Goal: Book appointment/travel/reservation

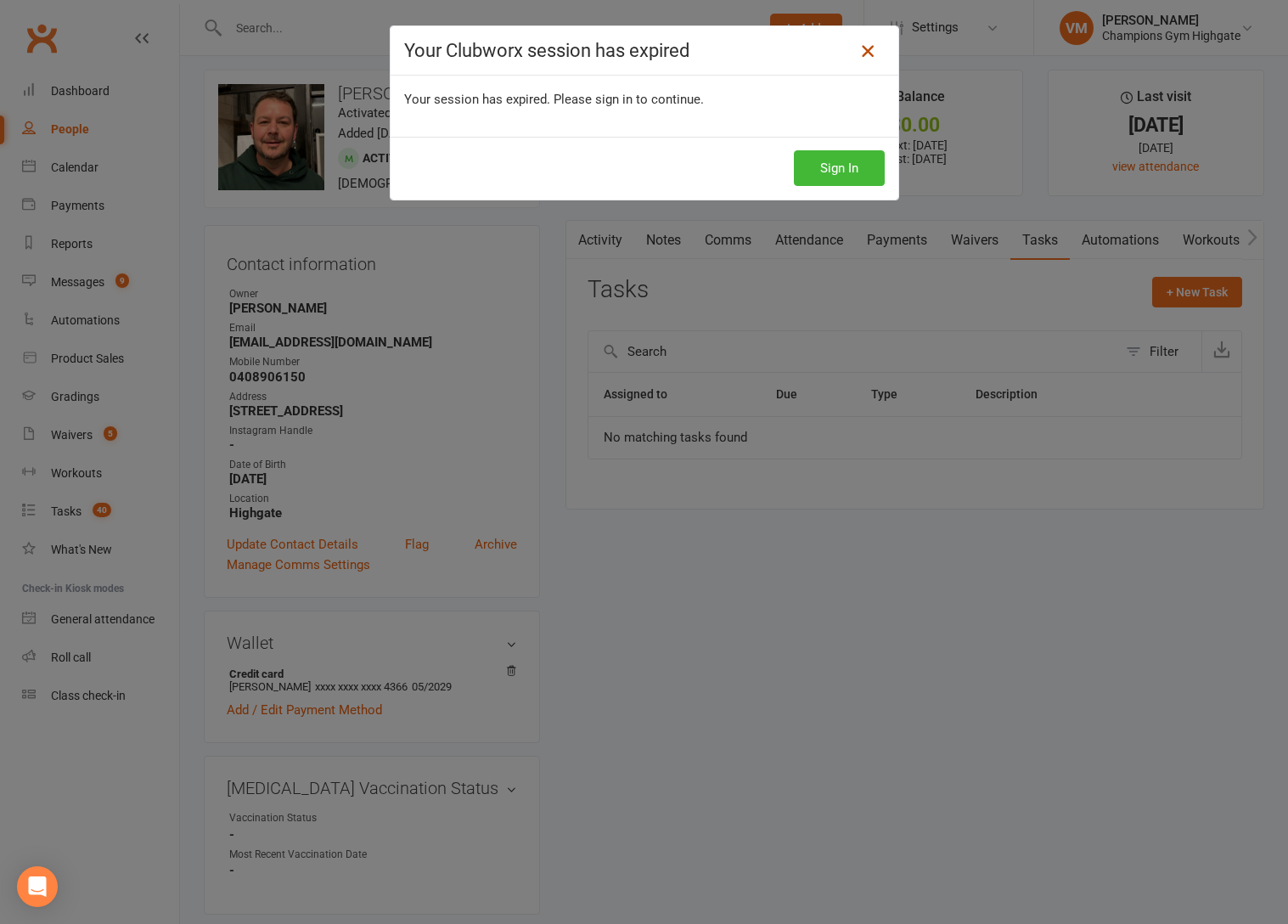
click at [863, 44] on icon at bounding box center [868, 50] width 20 height 20
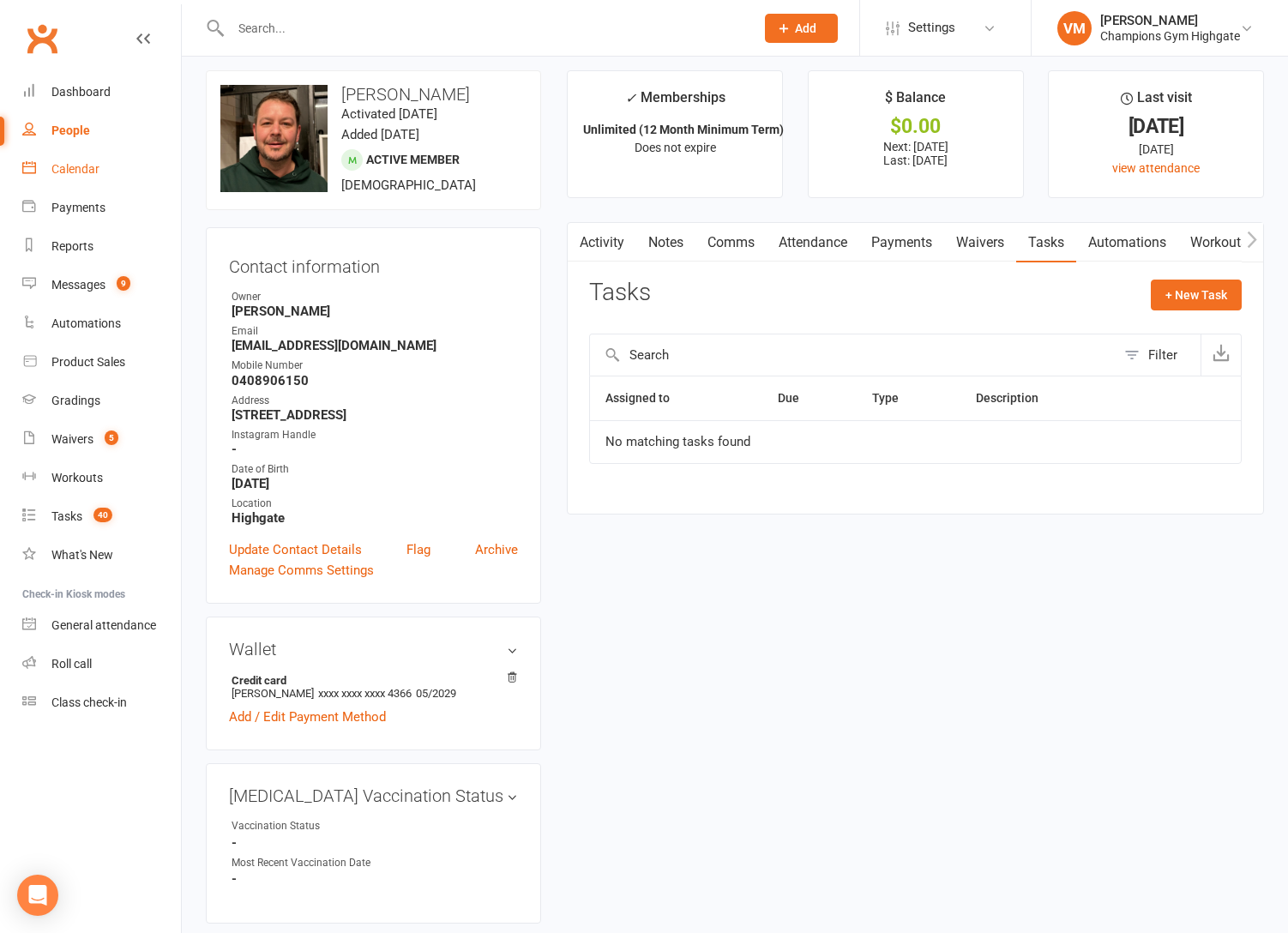
click at [85, 173] on div "Calendar" at bounding box center [76, 169] width 48 height 14
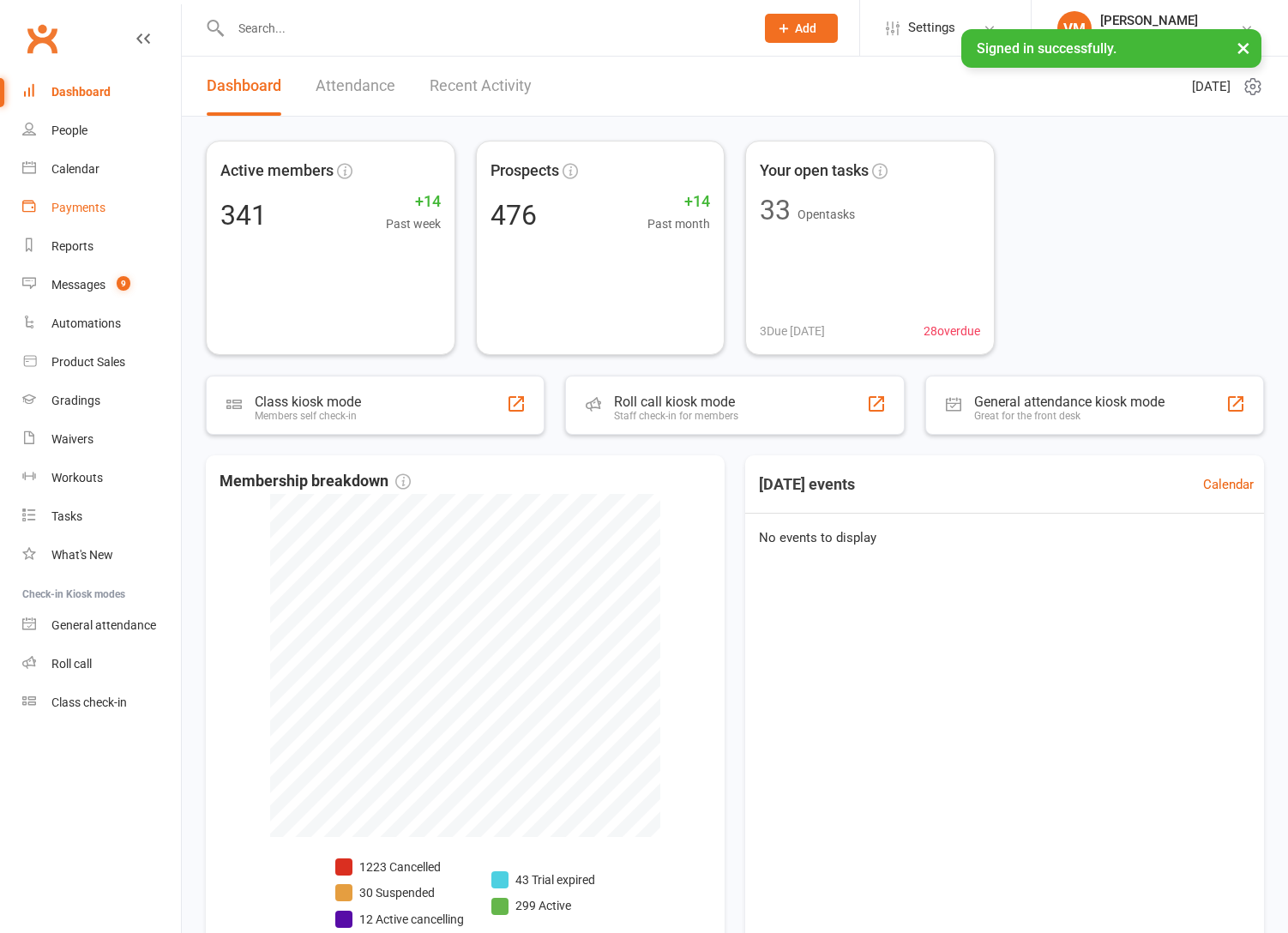
scroll to position [11, 0]
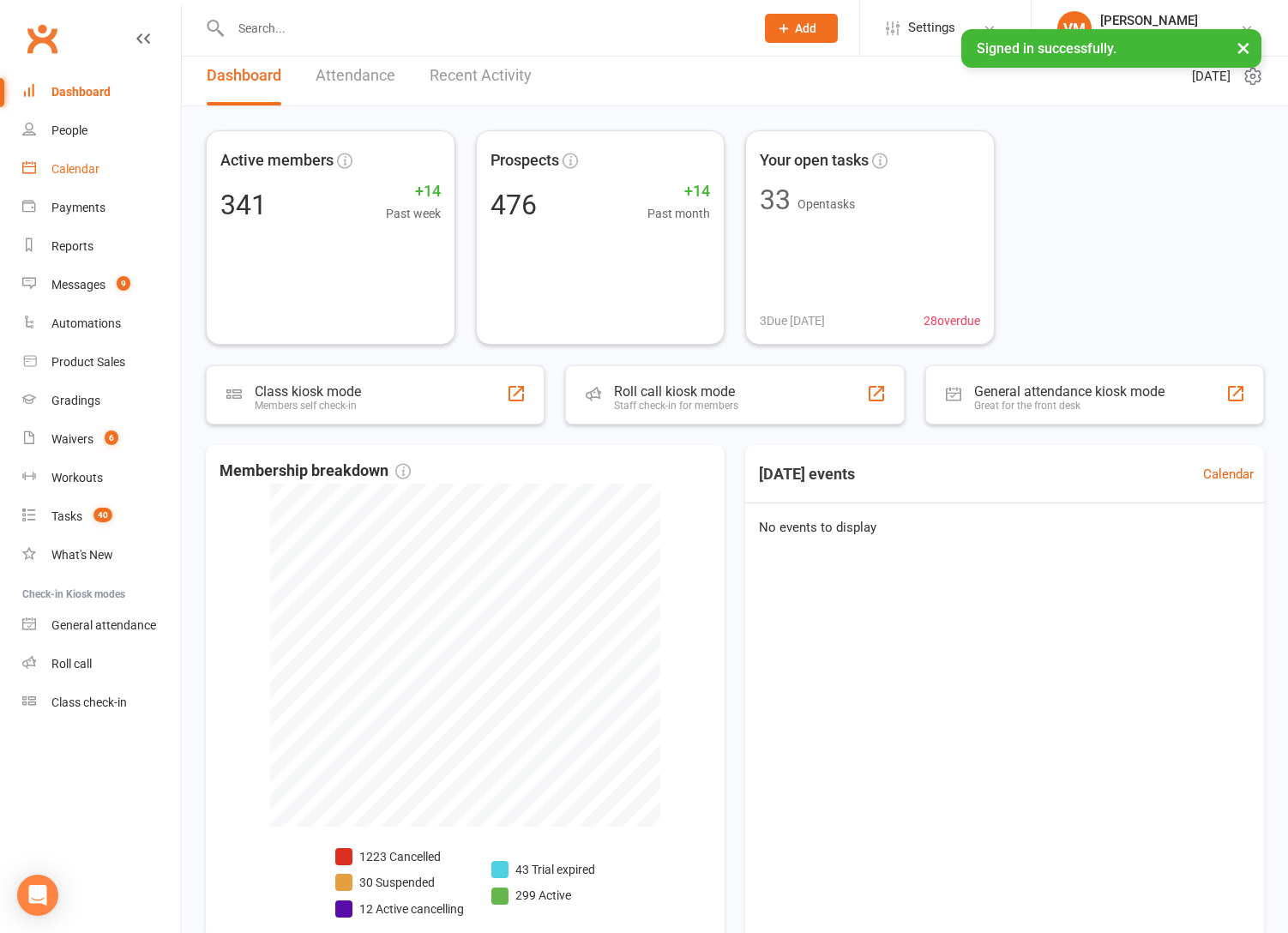
click at [75, 165] on div "Calendar" at bounding box center [76, 169] width 48 height 14
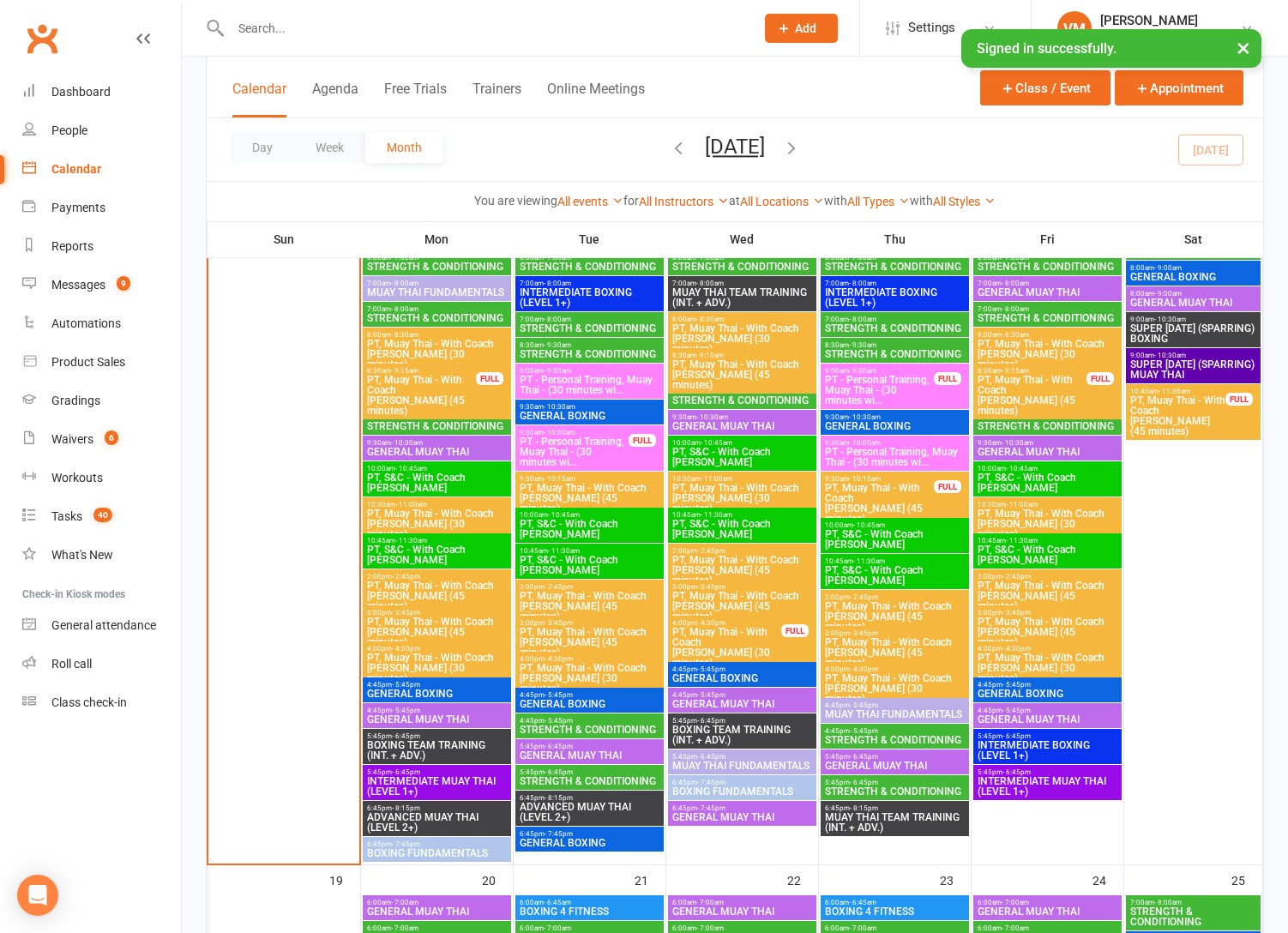
scroll to position [1684, 0]
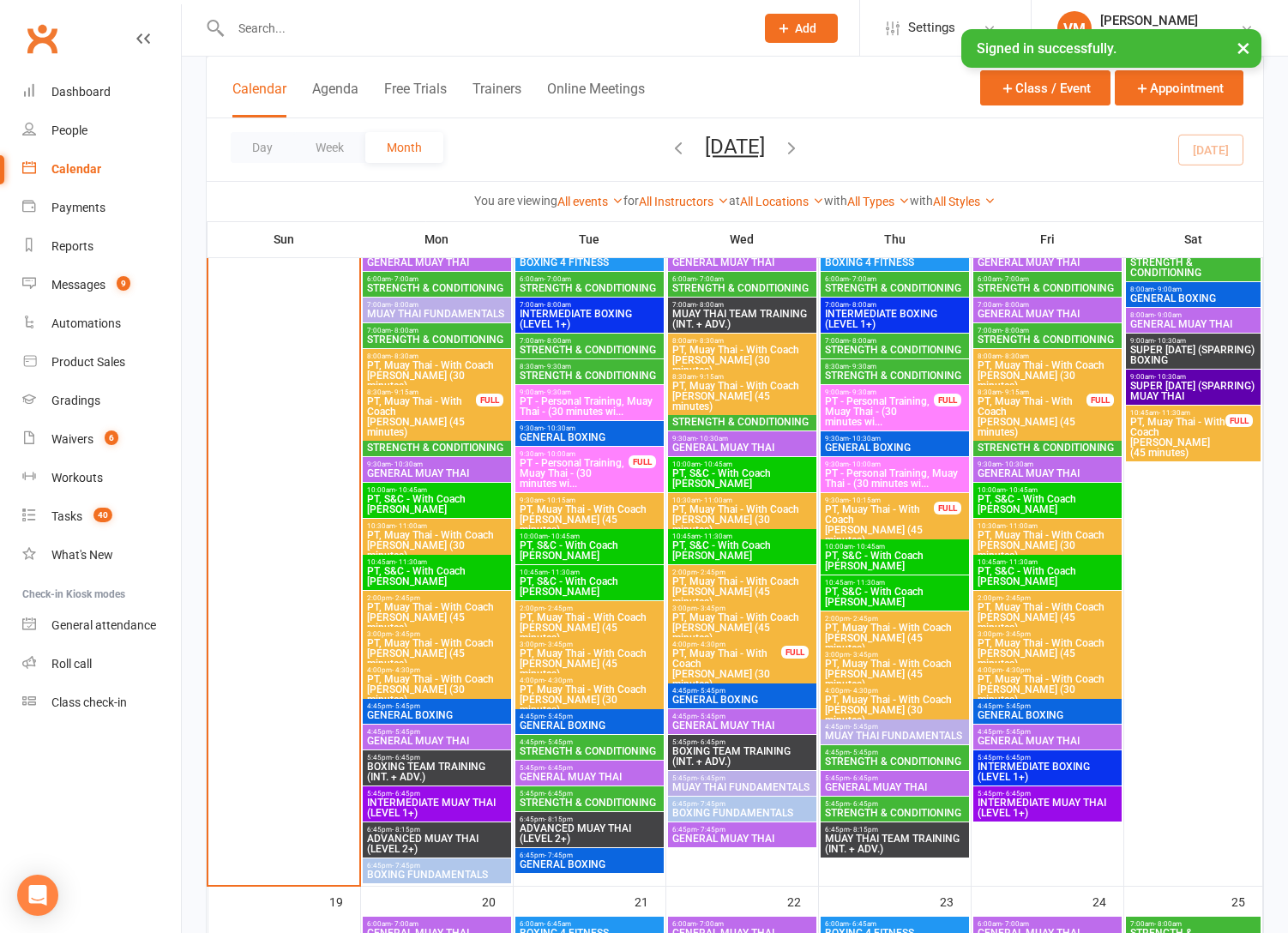
click at [404, 289] on span "STRENGTH & CONDITIONING" at bounding box center [437, 288] width 141 height 11
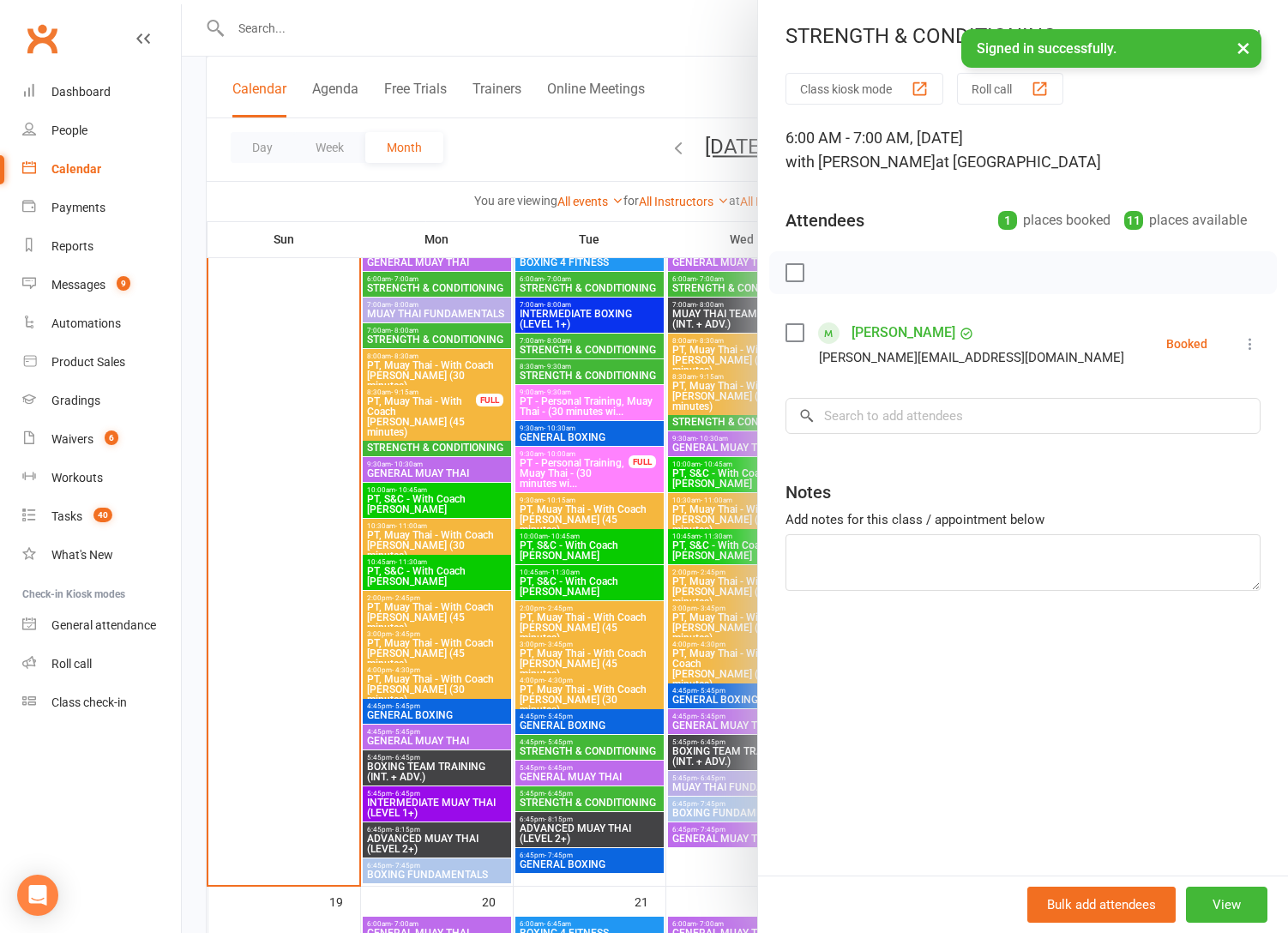
click at [401, 330] on div at bounding box center [735, 466] width 1106 height 933
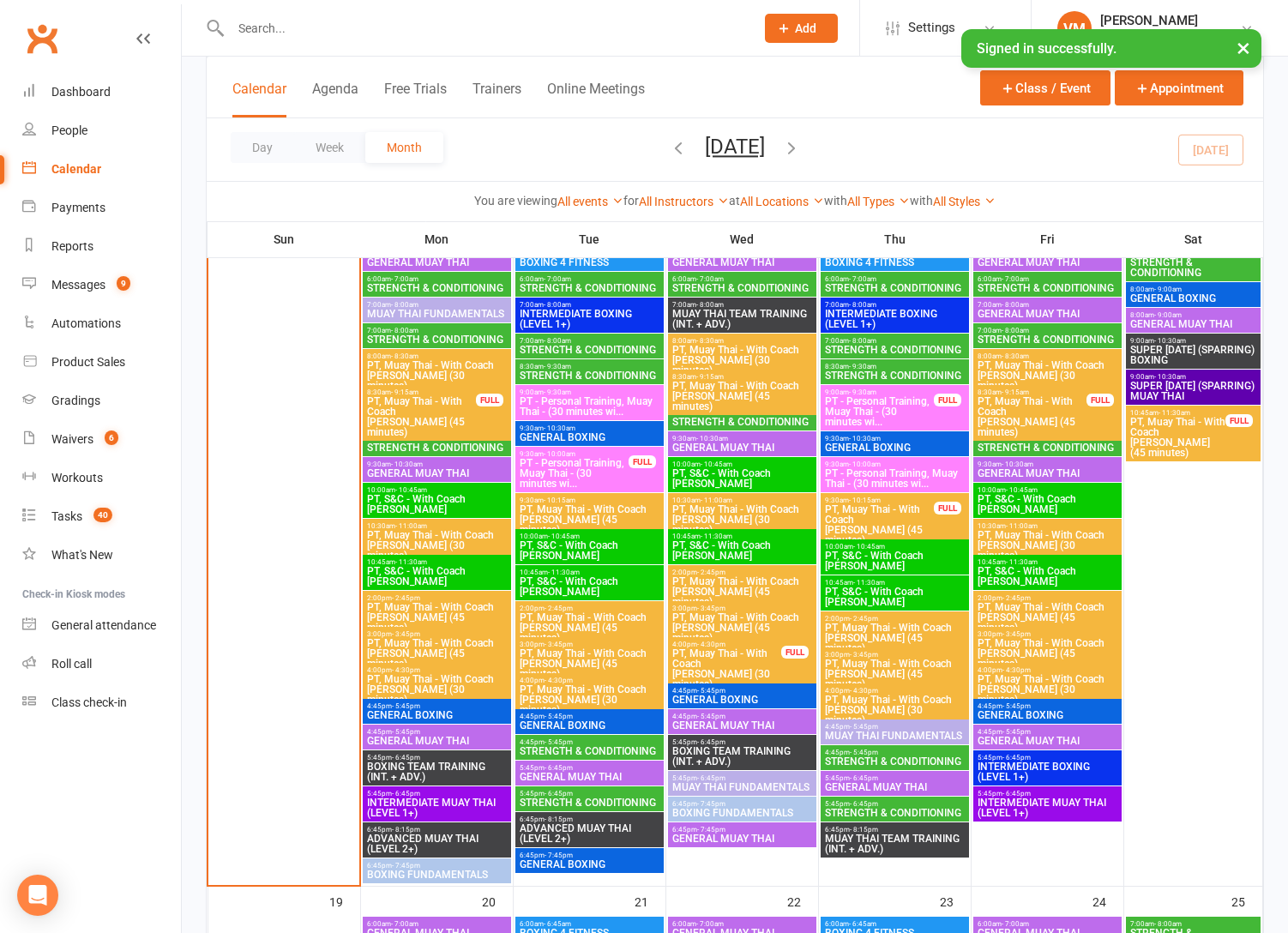
click at [402, 334] on span "STRENGTH & CONDITIONING" at bounding box center [437, 339] width 141 height 11
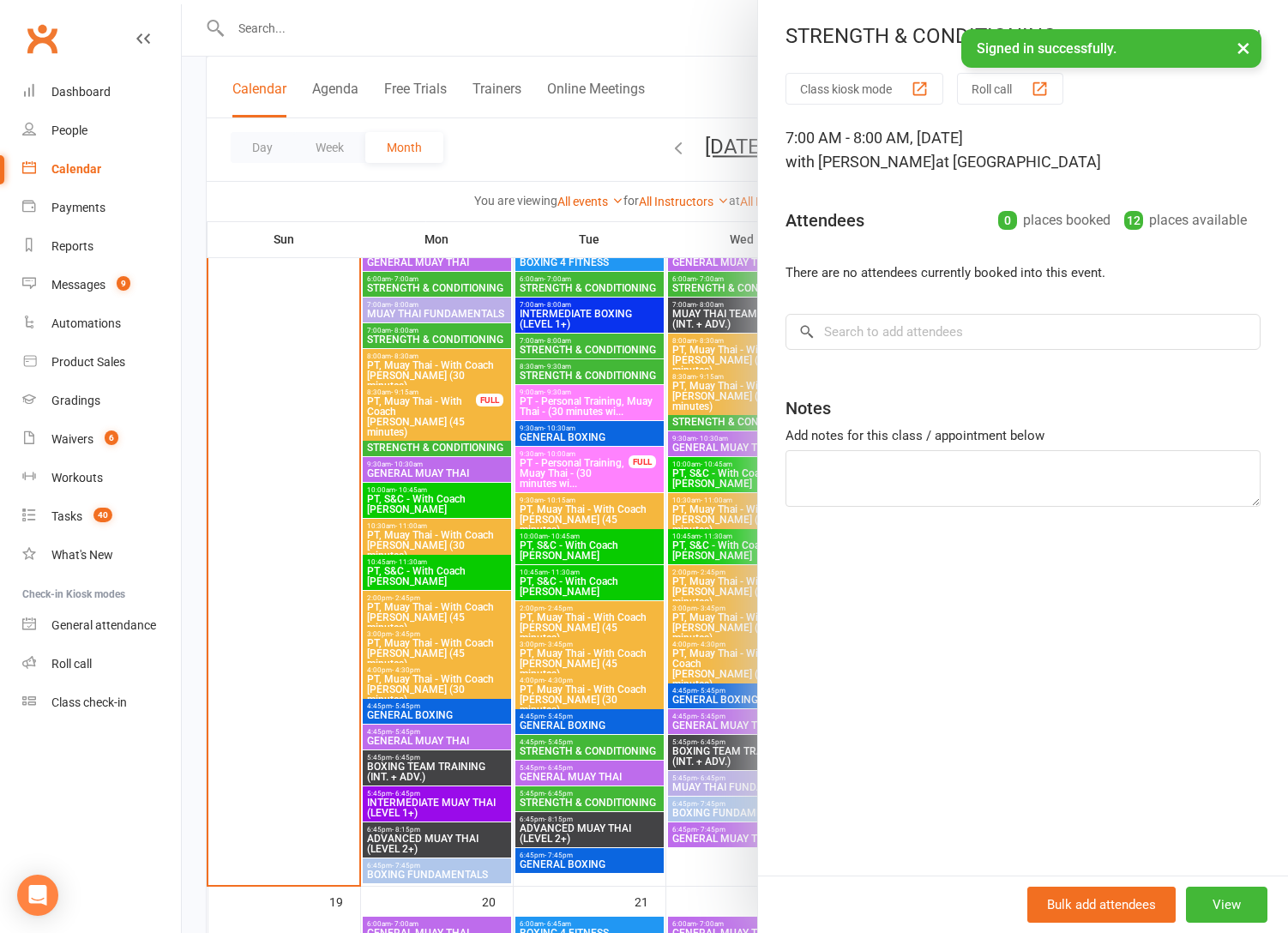
click at [402, 333] on div at bounding box center [735, 466] width 1106 height 933
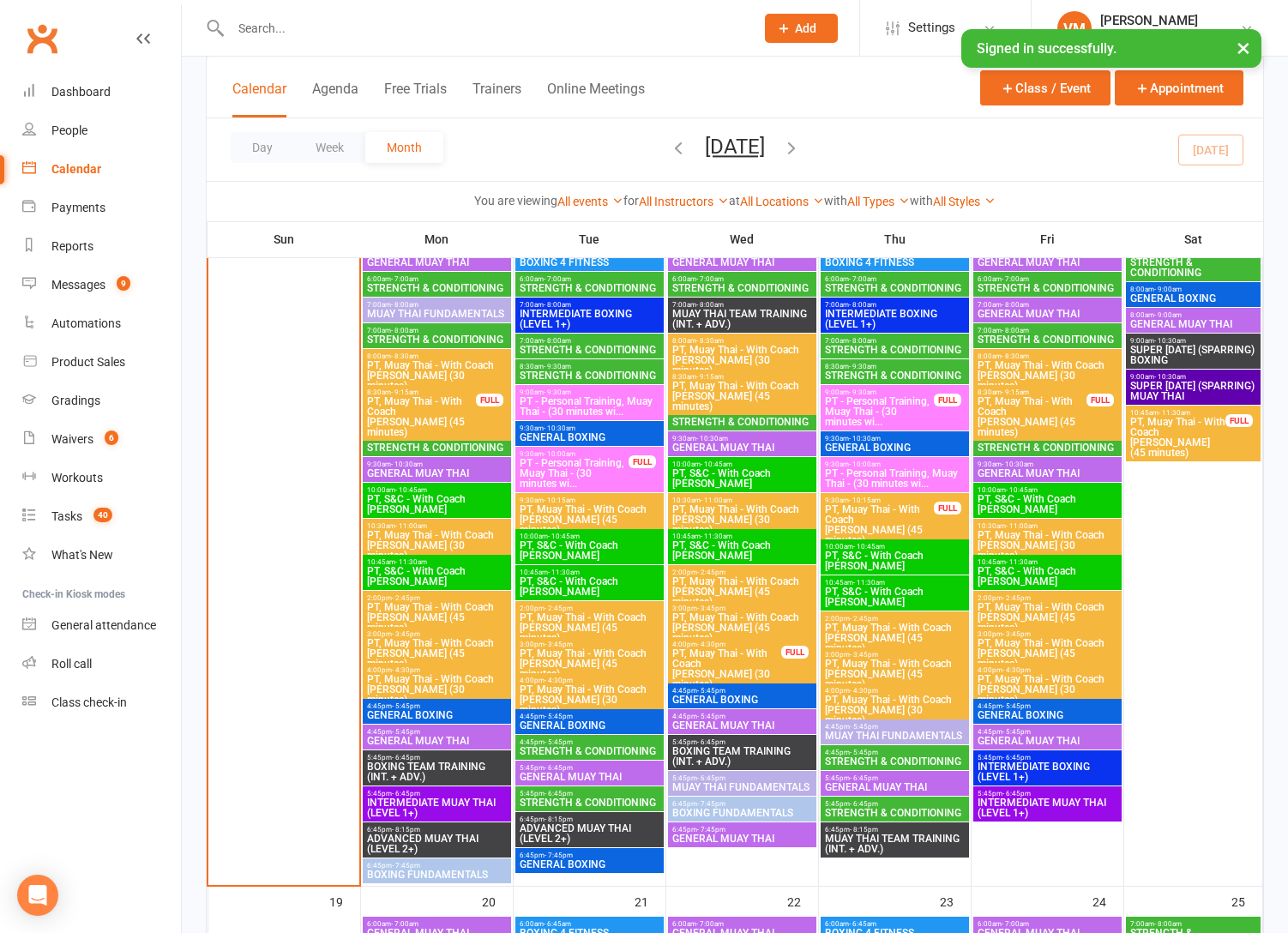
click at [403, 443] on span "STRENGTH & CONDITIONING" at bounding box center [437, 448] width 141 height 11
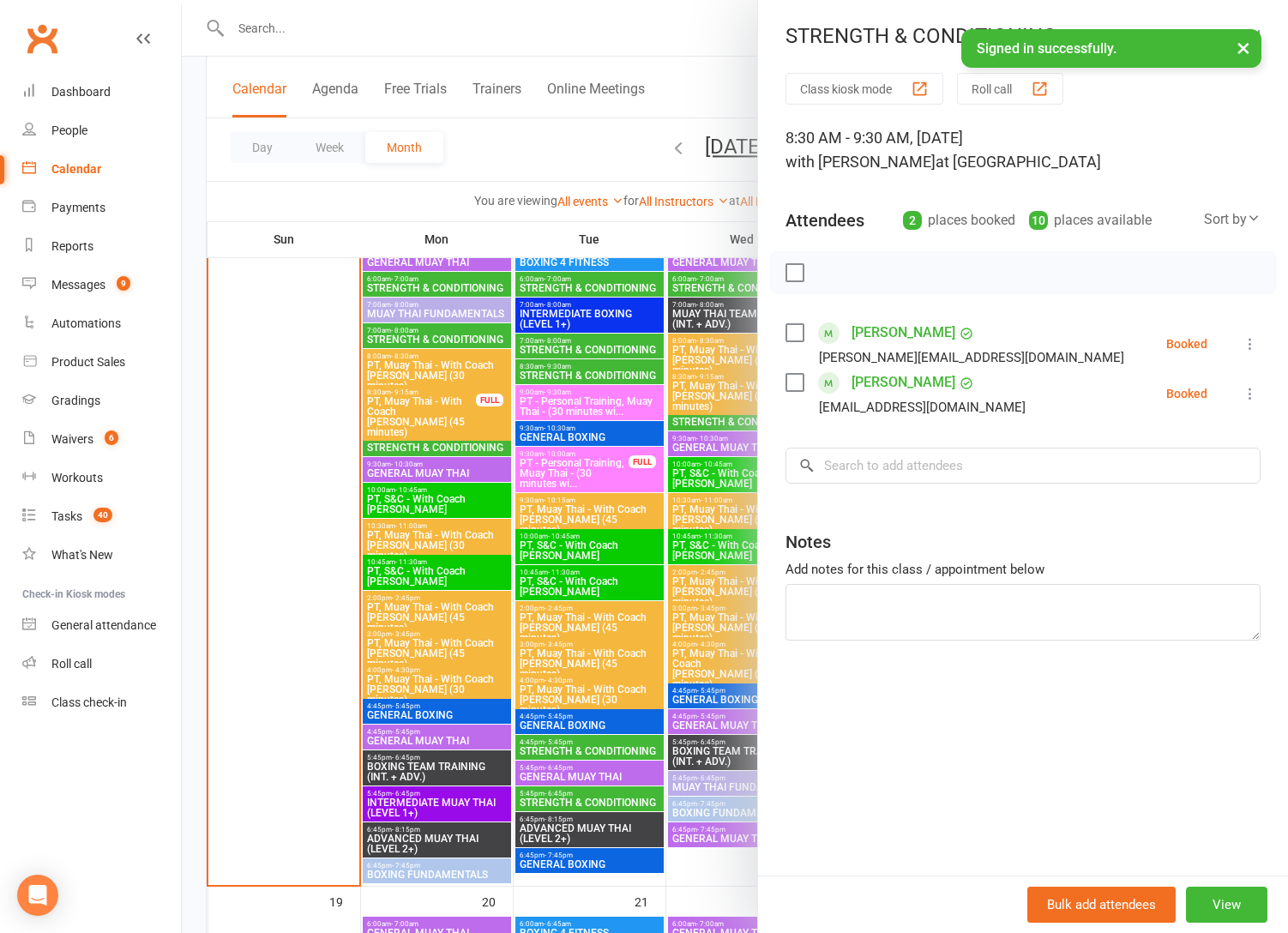
click at [403, 442] on div at bounding box center [735, 466] width 1106 height 933
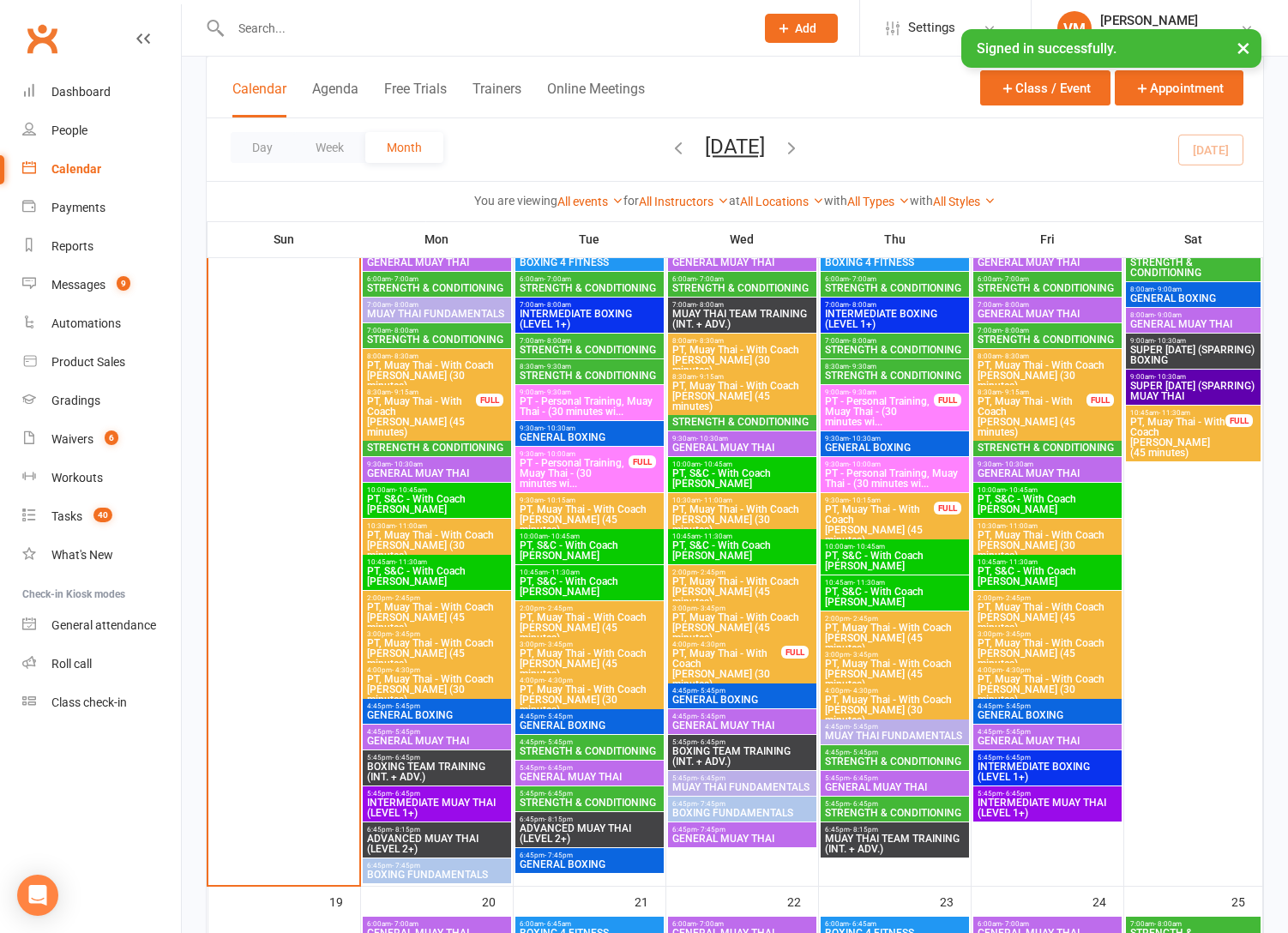
scroll to position [1620, 0]
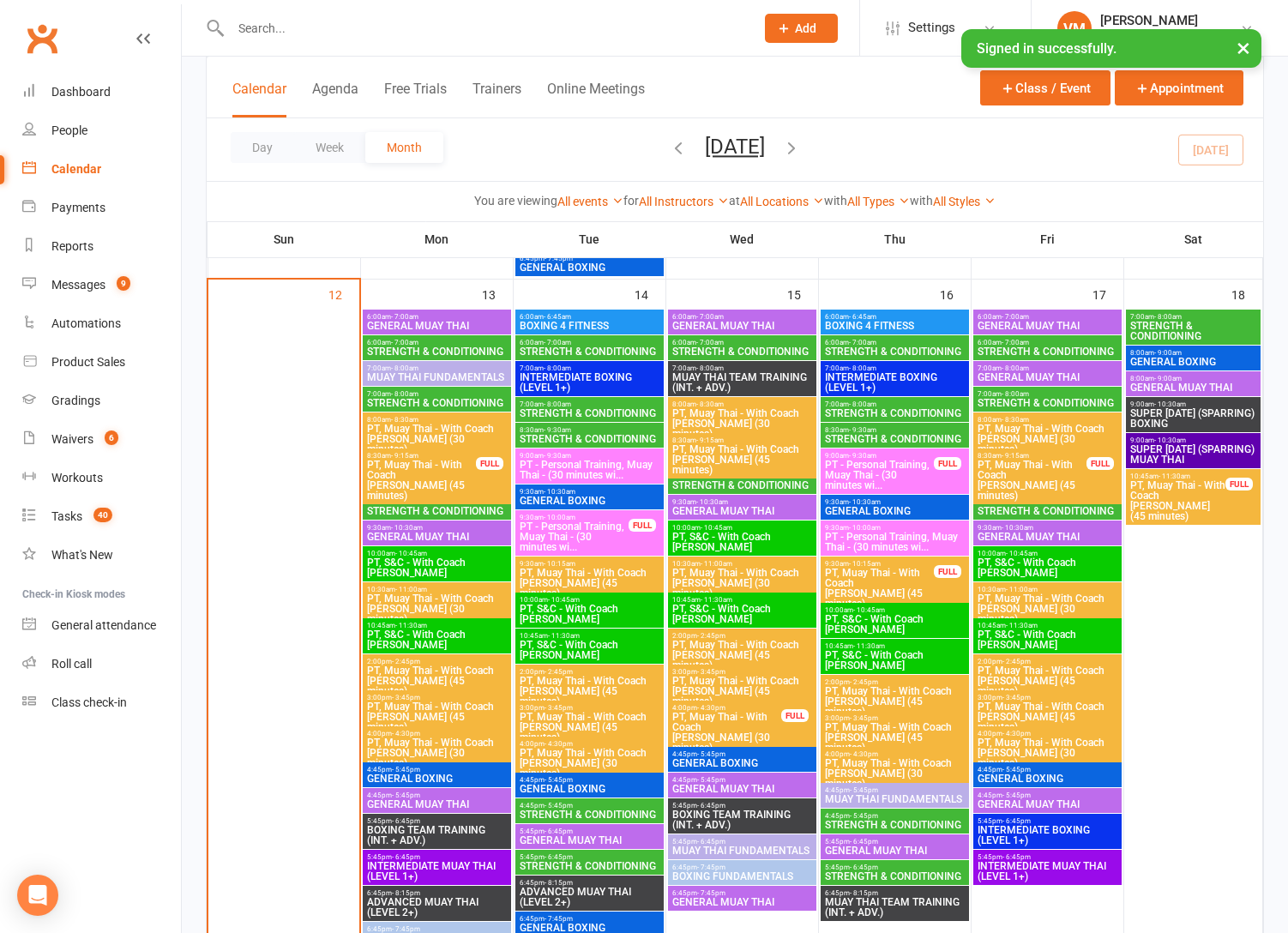
click at [591, 346] on span "STRENGTH & CONDITIONING" at bounding box center [589, 351] width 141 height 11
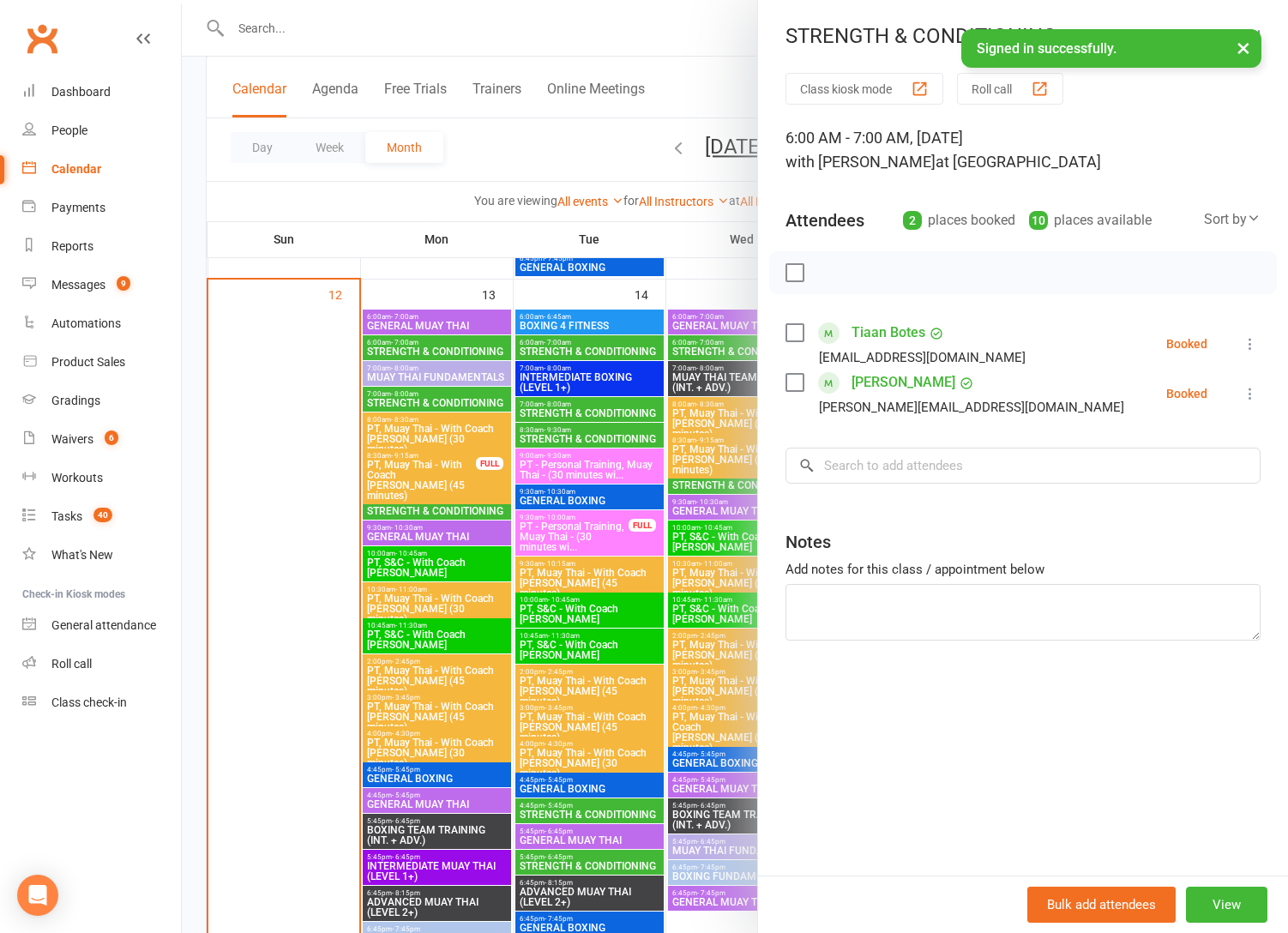
click at [586, 406] on div at bounding box center [735, 466] width 1106 height 933
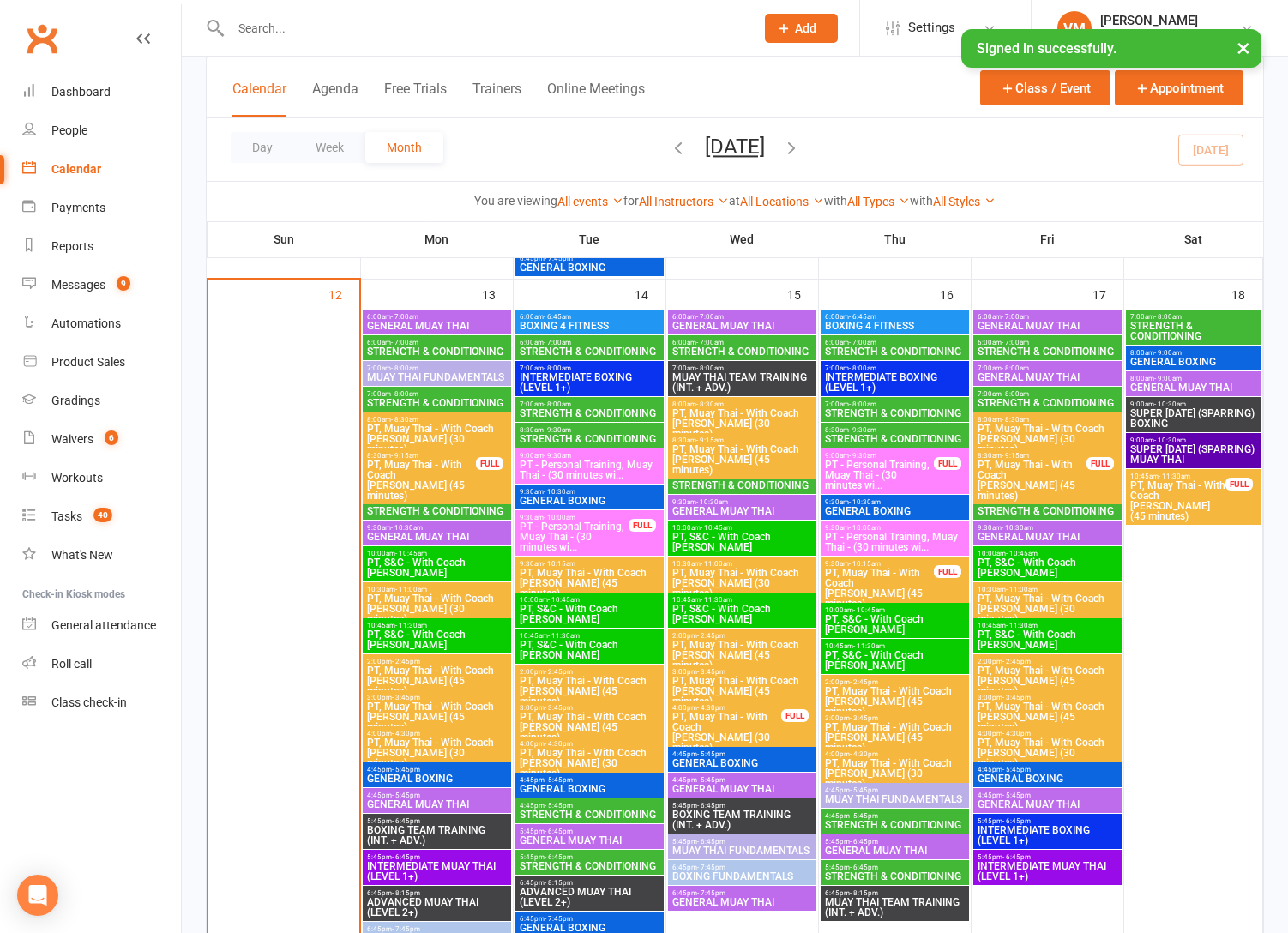
click at [585, 408] on span "STRENGTH & CONDITIONING" at bounding box center [589, 413] width 141 height 11
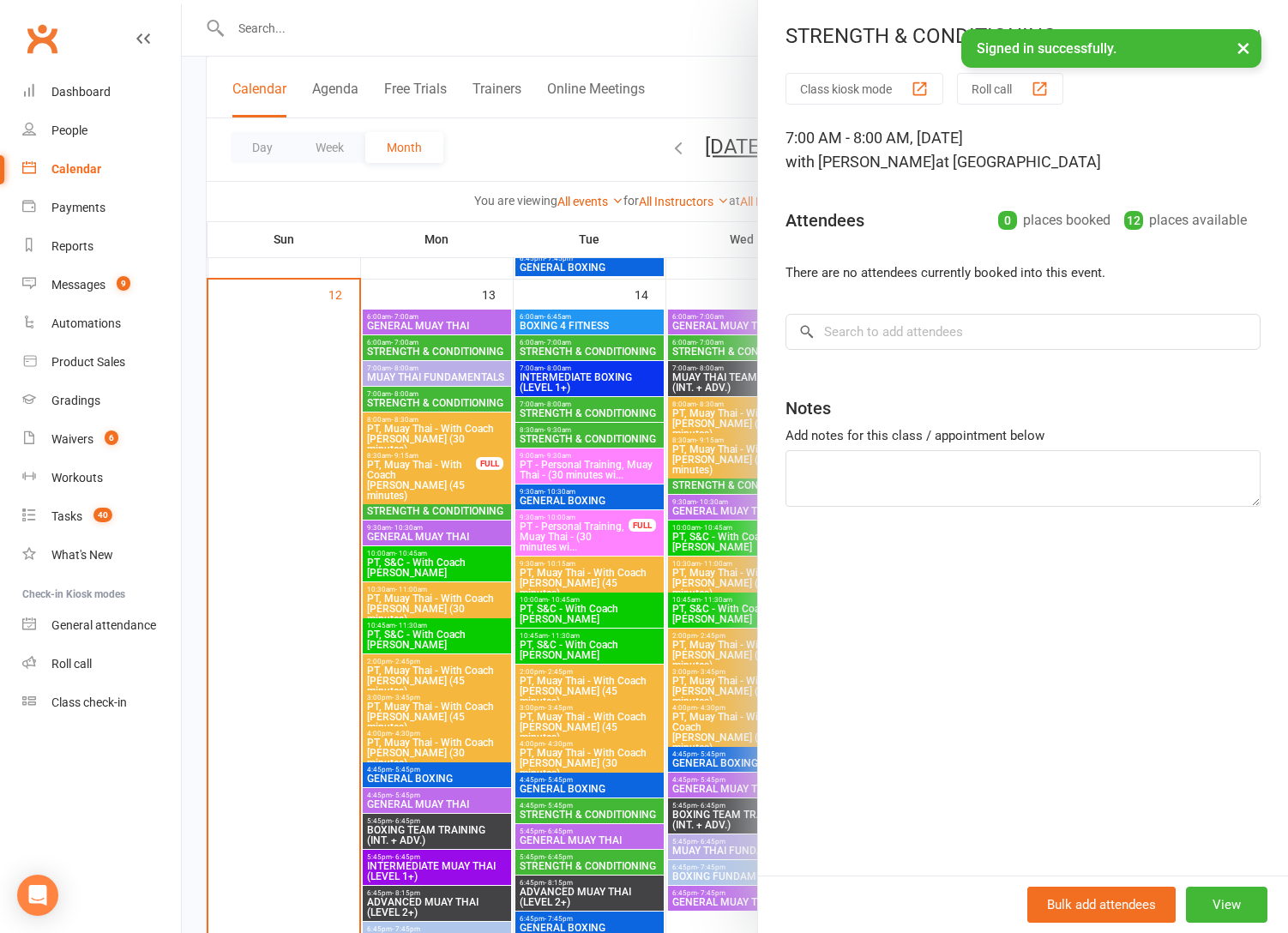
click at [585, 408] on div at bounding box center [735, 466] width 1106 height 933
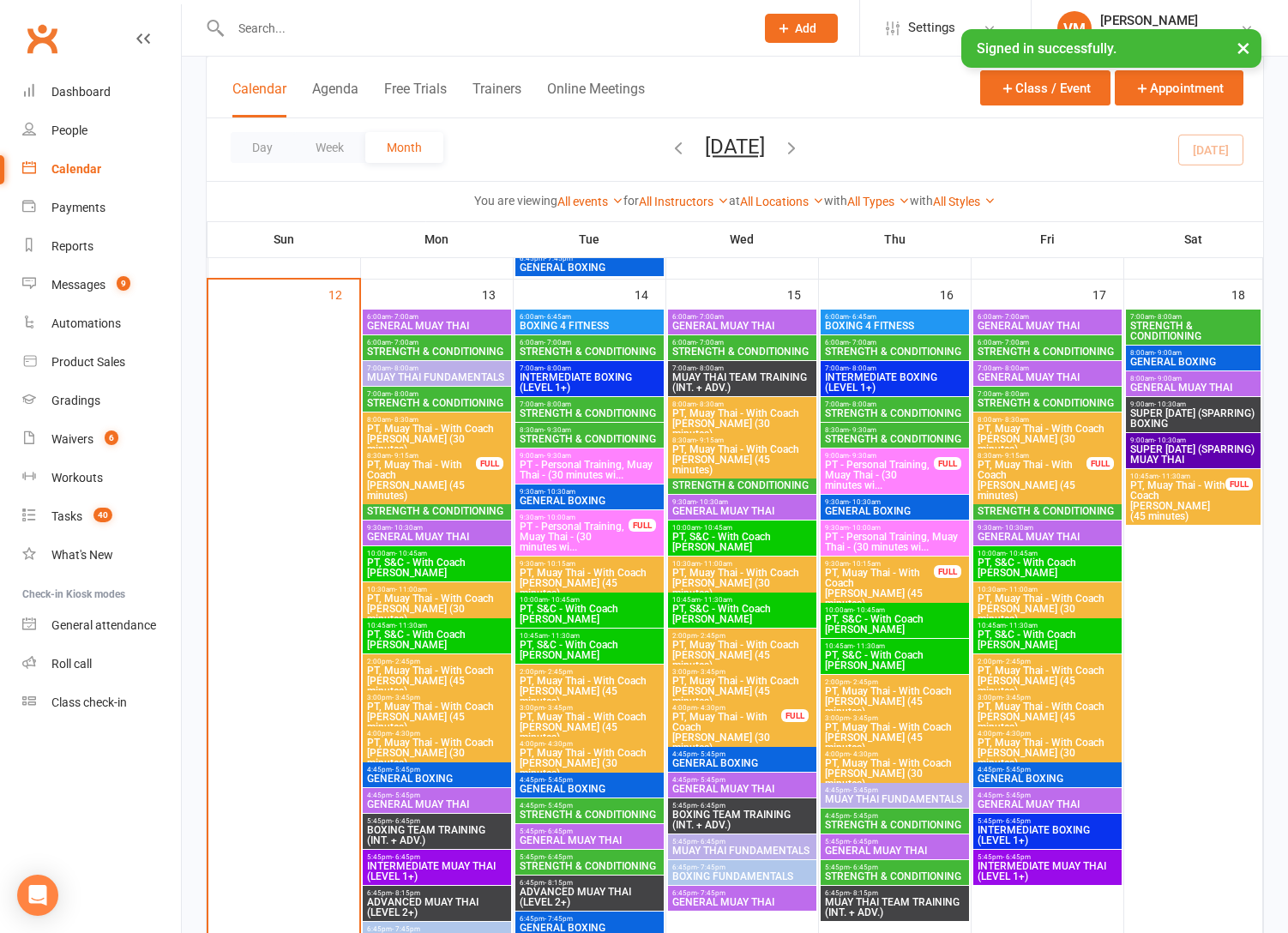
click at [581, 432] on span "8:30am - 9:30am" at bounding box center [589, 430] width 141 height 8
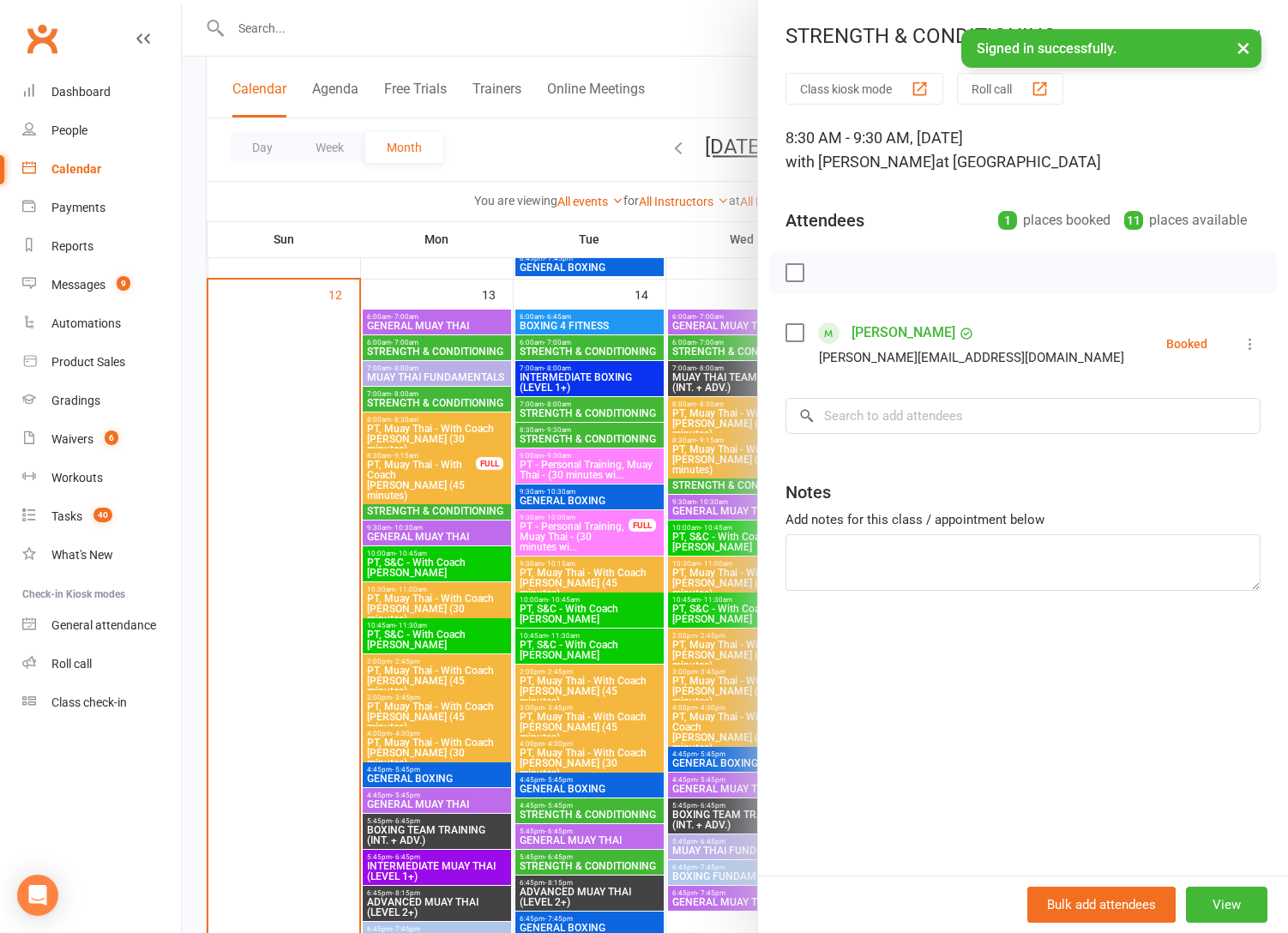
click at [581, 431] on div at bounding box center [735, 466] width 1106 height 933
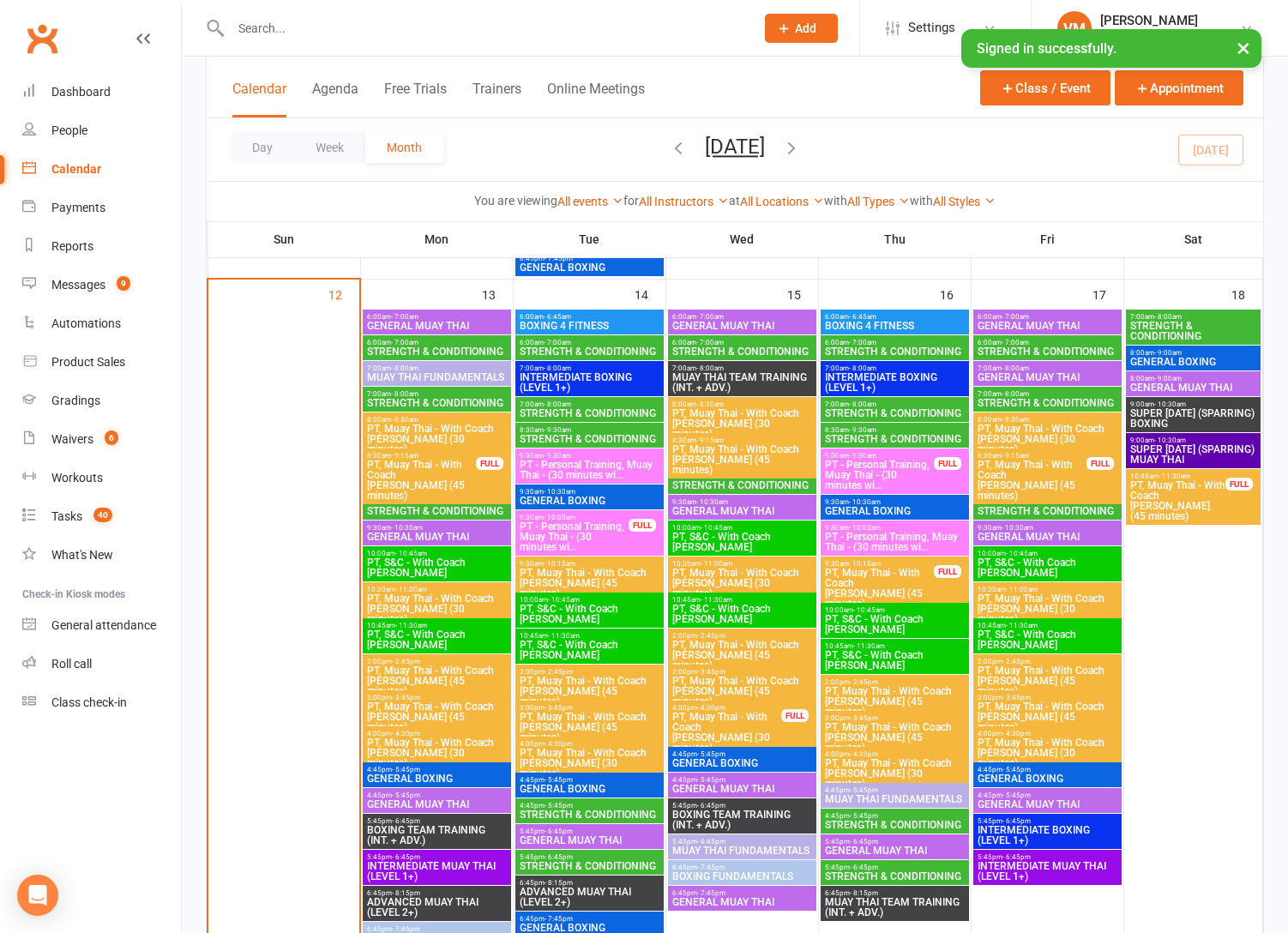
click at [692, 349] on span "STRENGTH & CONDITIONING" at bounding box center [742, 351] width 141 height 11
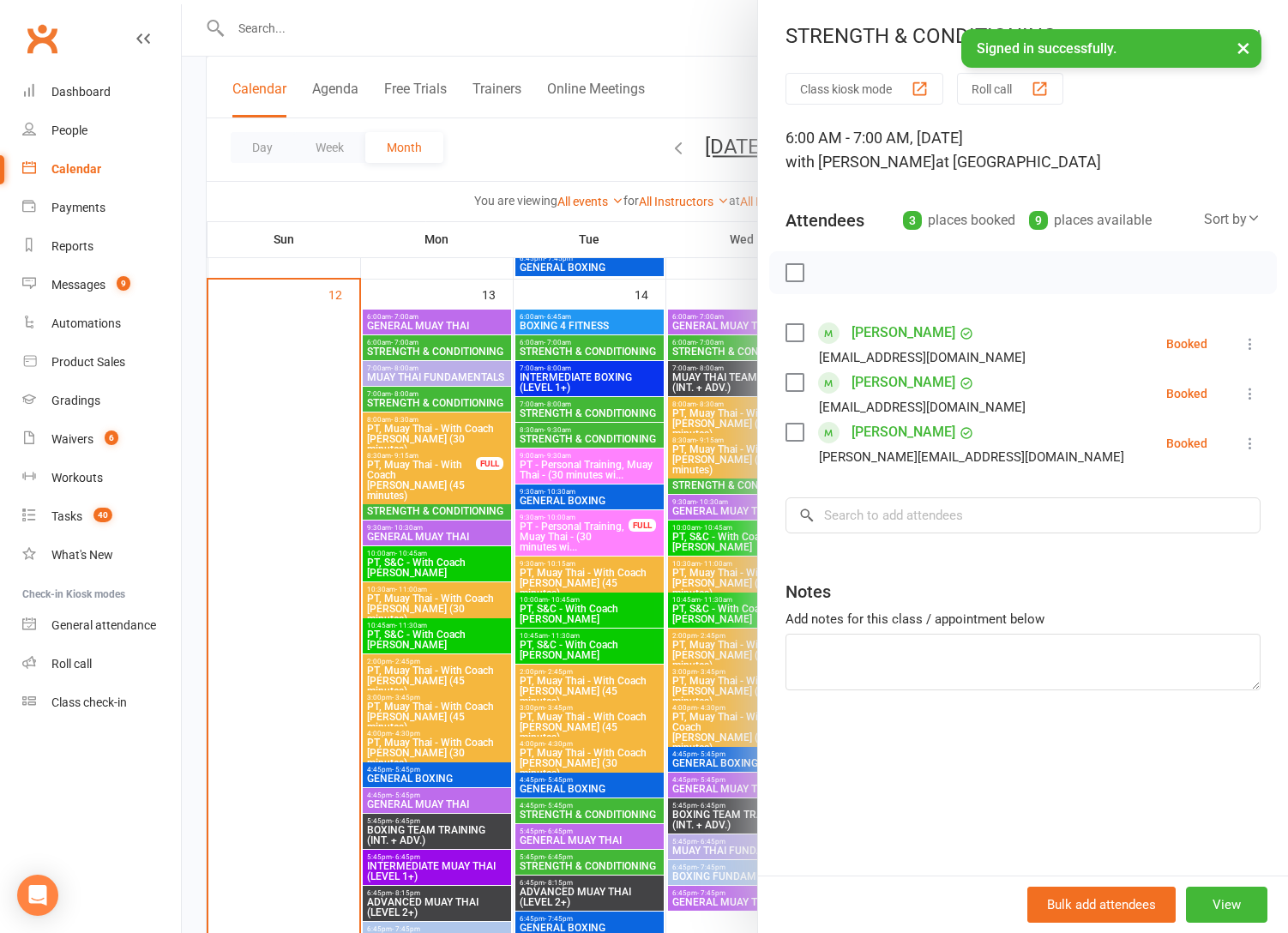
click at [692, 350] on div at bounding box center [735, 466] width 1106 height 933
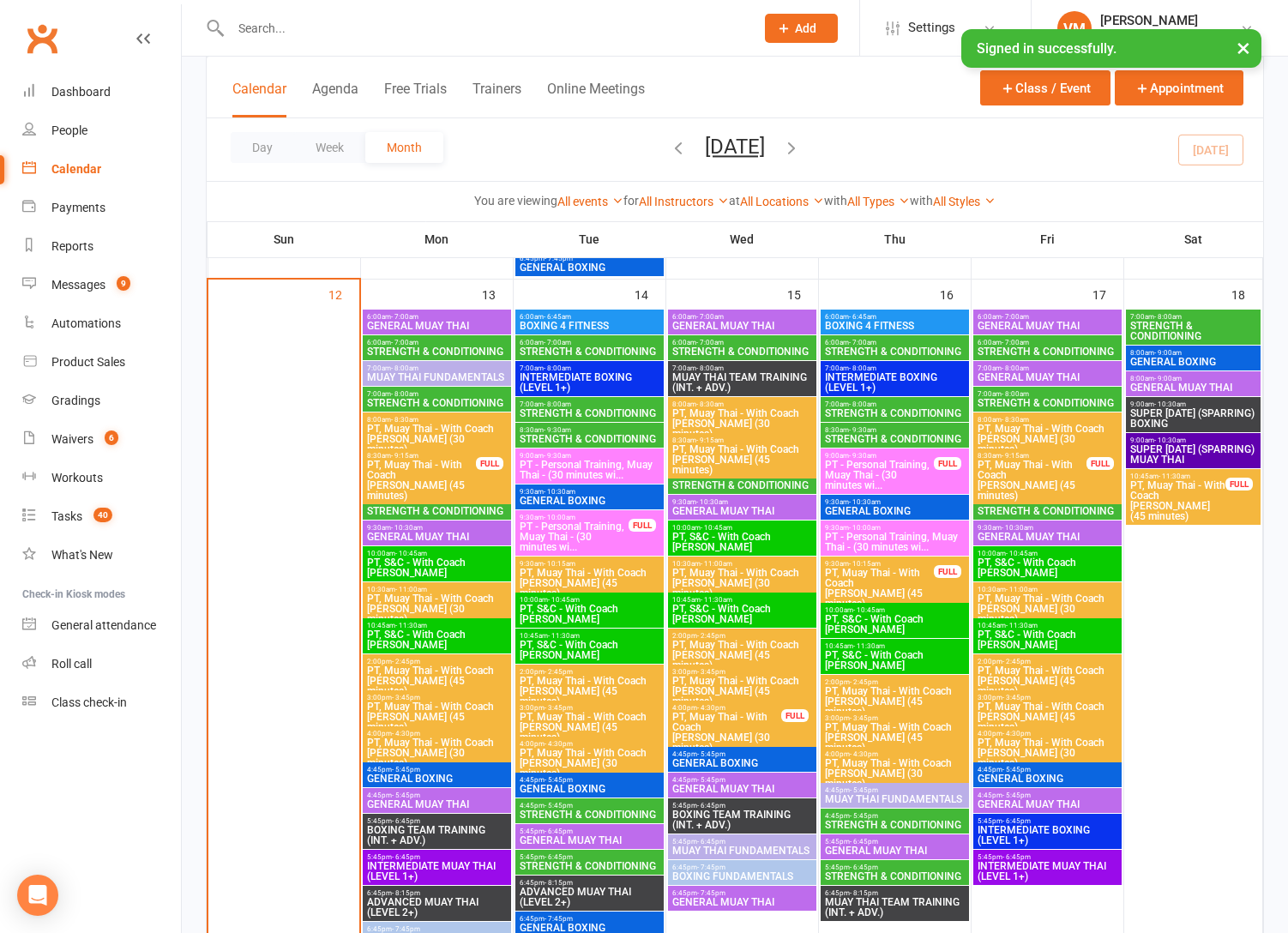
click at [722, 480] on span "STRENGTH & CONDITIONING" at bounding box center [742, 484] width 141 height 11
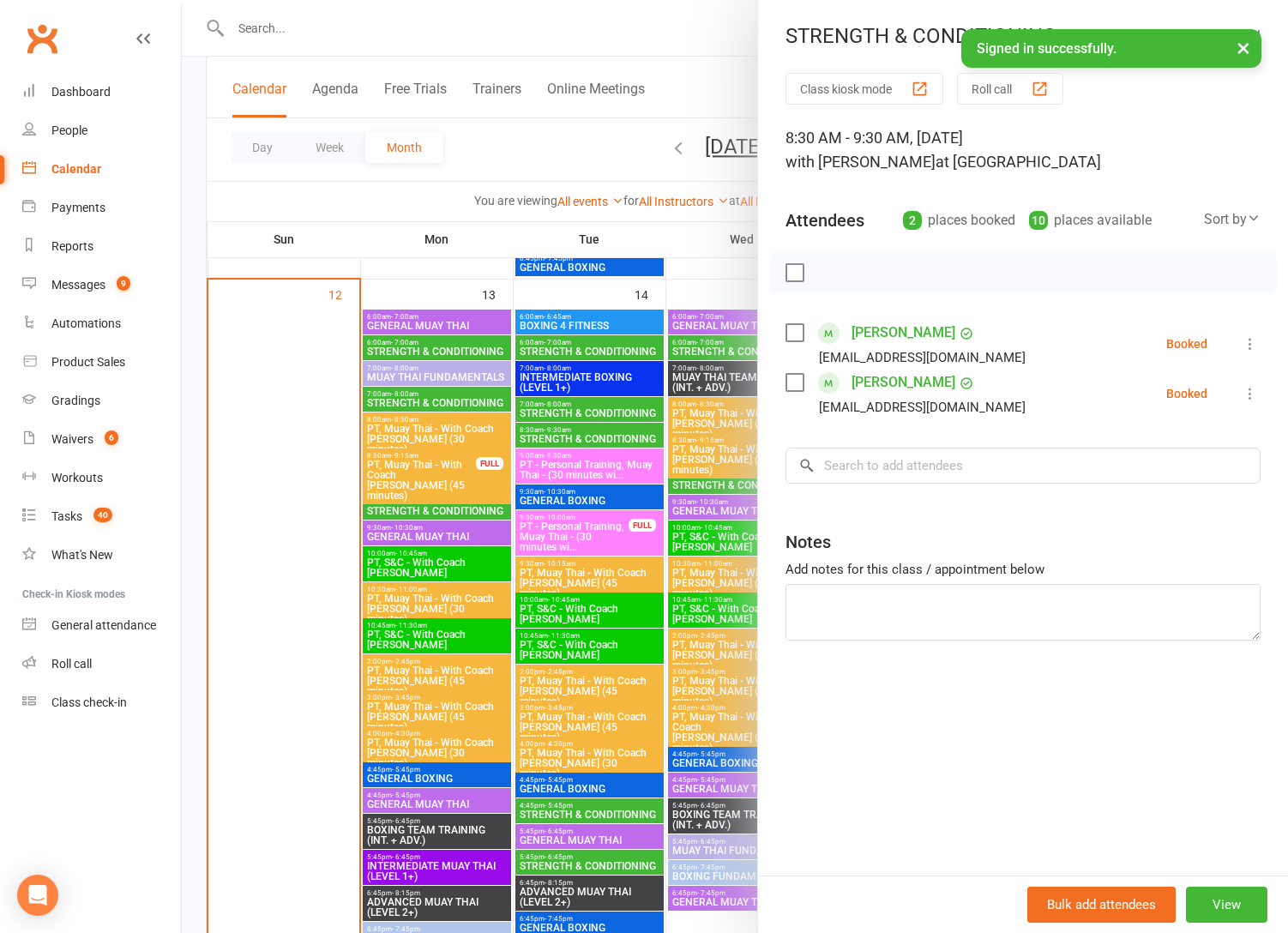
click at [721, 478] on div at bounding box center [735, 466] width 1106 height 933
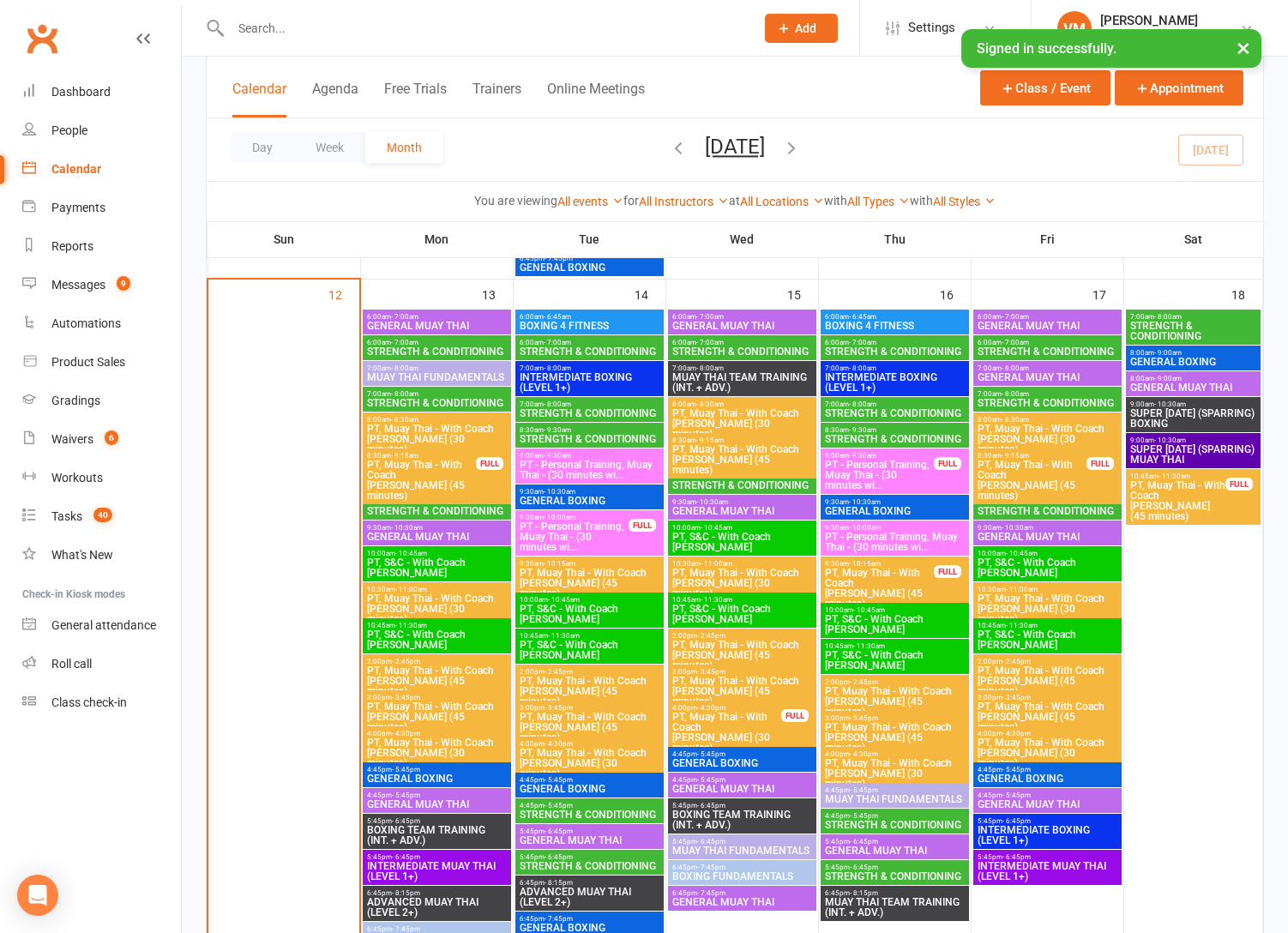
click at [581, 809] on span "STRENGTH & CONDITIONING" at bounding box center [589, 814] width 141 height 11
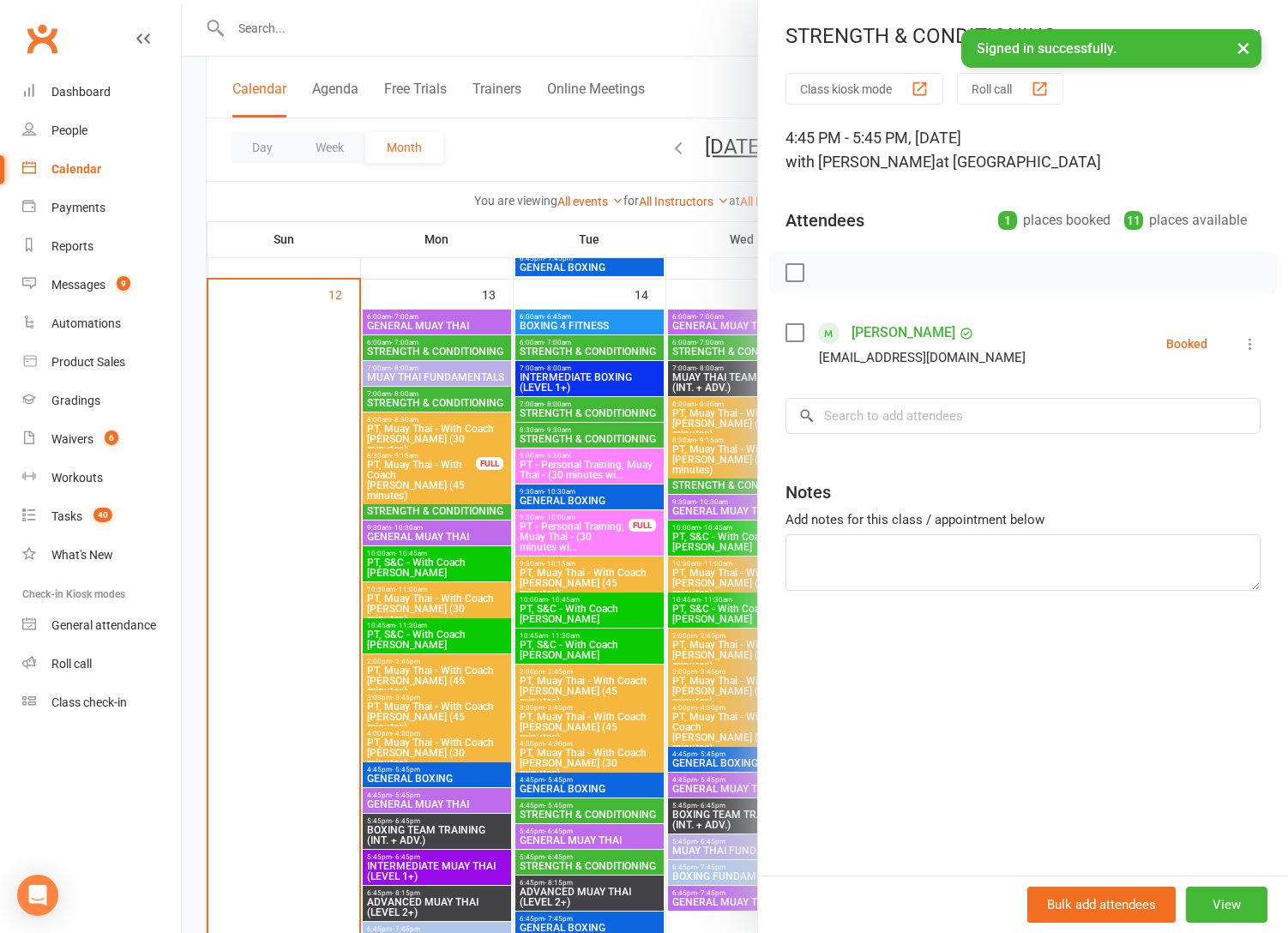
click at [560, 865] on div at bounding box center [735, 466] width 1106 height 933
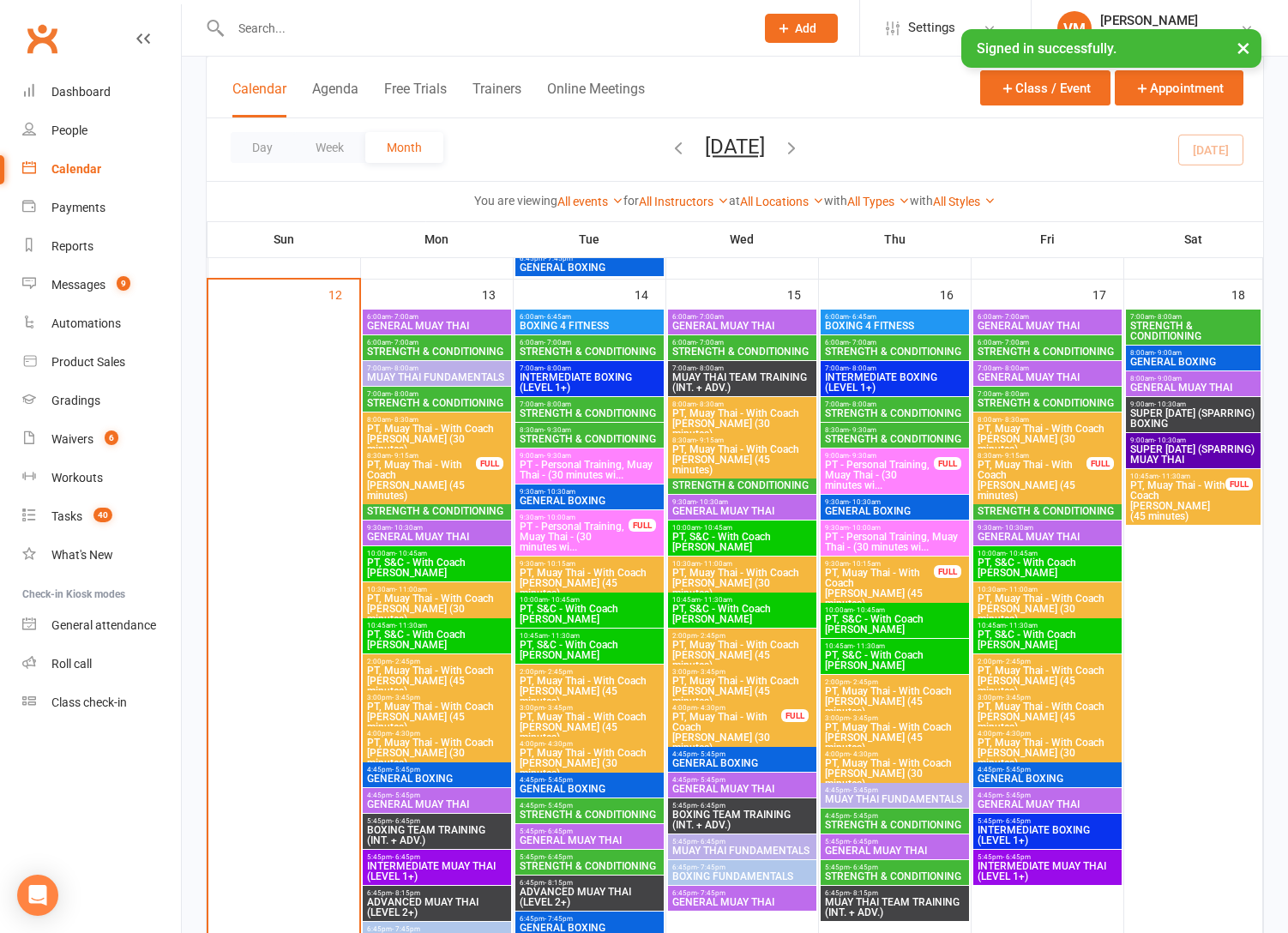
click at [560, 863] on span "STRENGTH & CONDITIONING" at bounding box center [589, 865] width 141 height 11
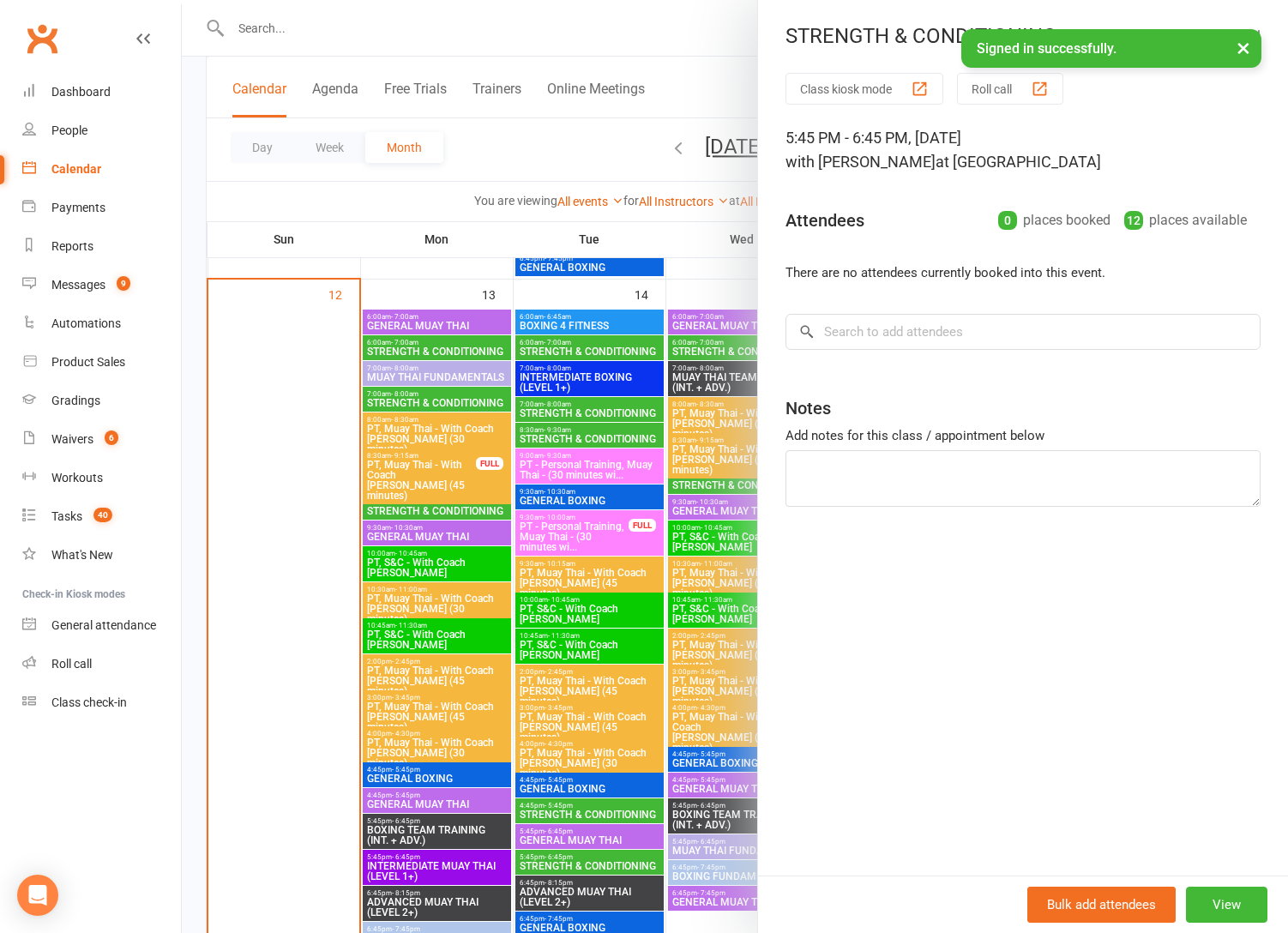
click at [560, 863] on div at bounding box center [735, 466] width 1106 height 933
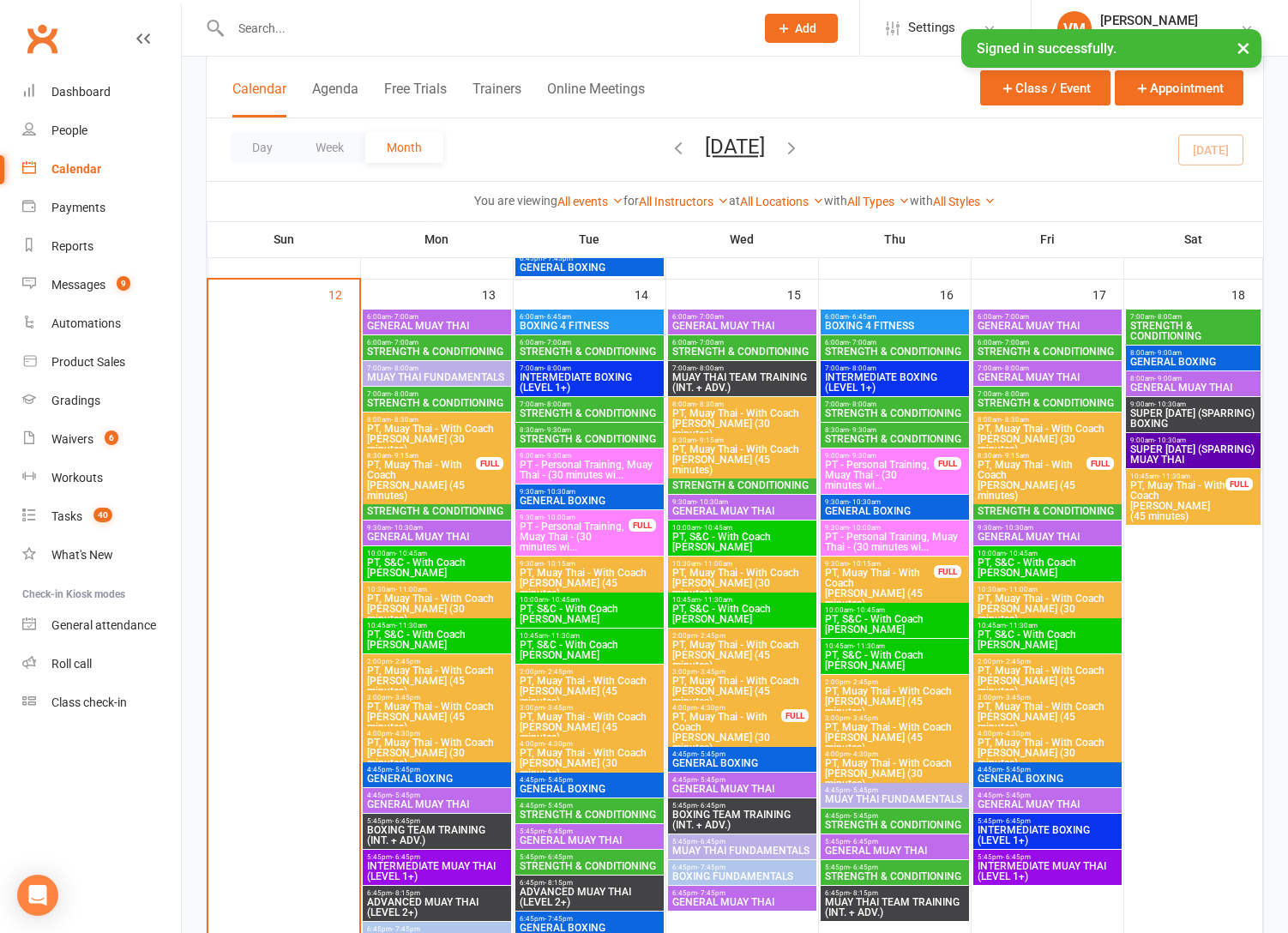
click at [898, 871] on span "STRENGTH & CONDITIONING" at bounding box center [895, 876] width 141 height 11
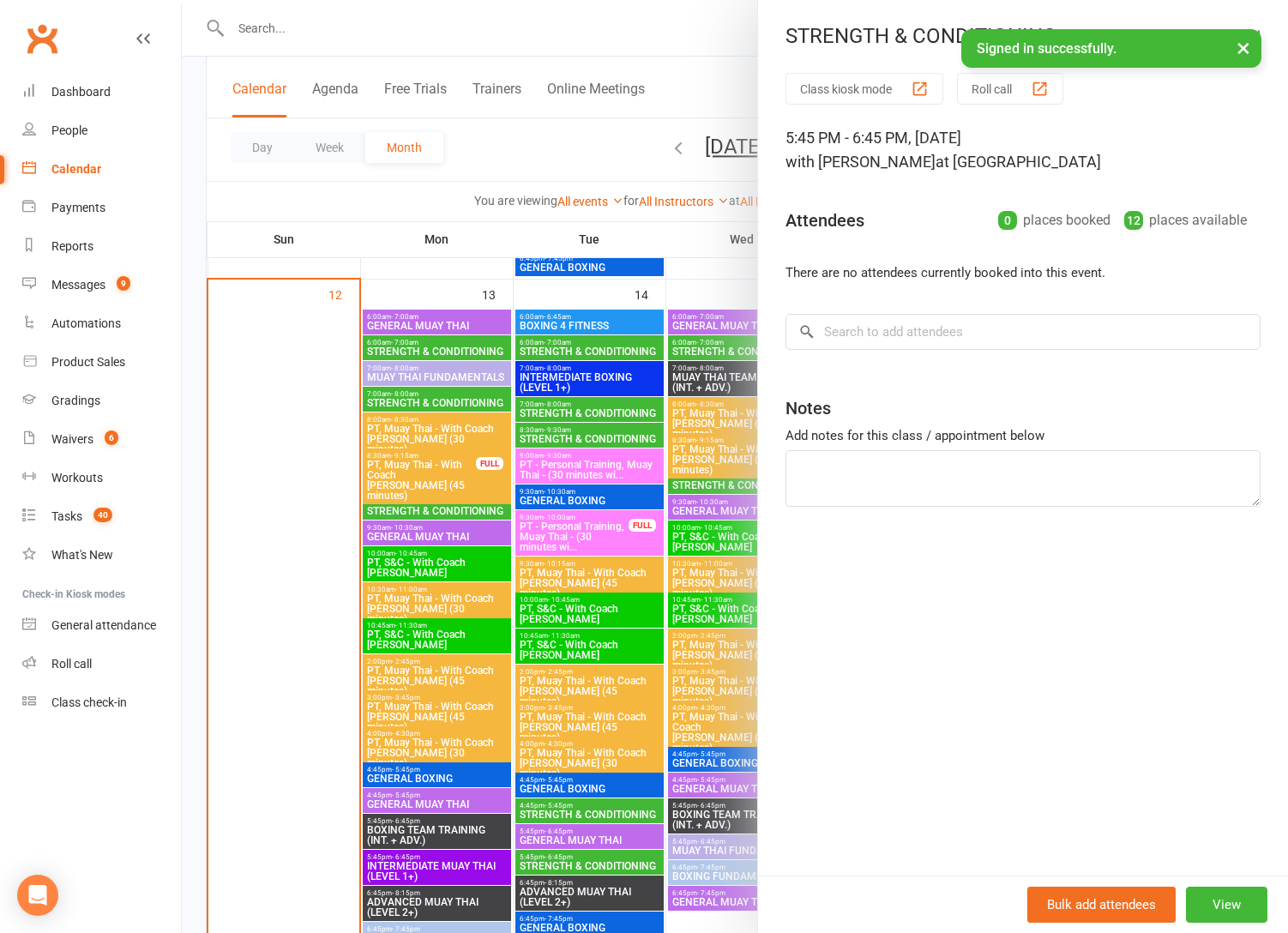
click at [632, 793] on div at bounding box center [735, 466] width 1106 height 933
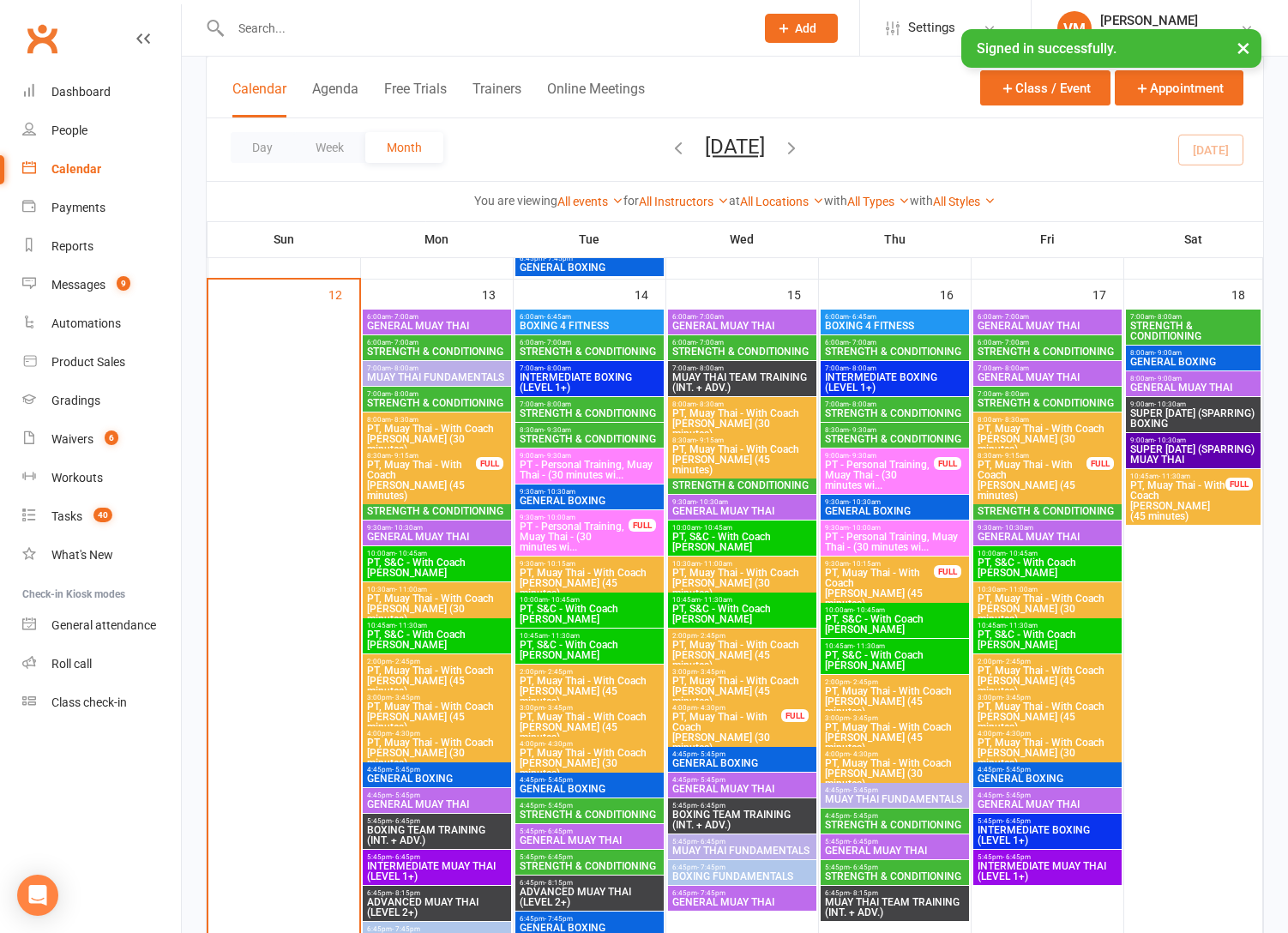
click at [715, 347] on span "STRENGTH & CONDITIONING" at bounding box center [742, 351] width 141 height 11
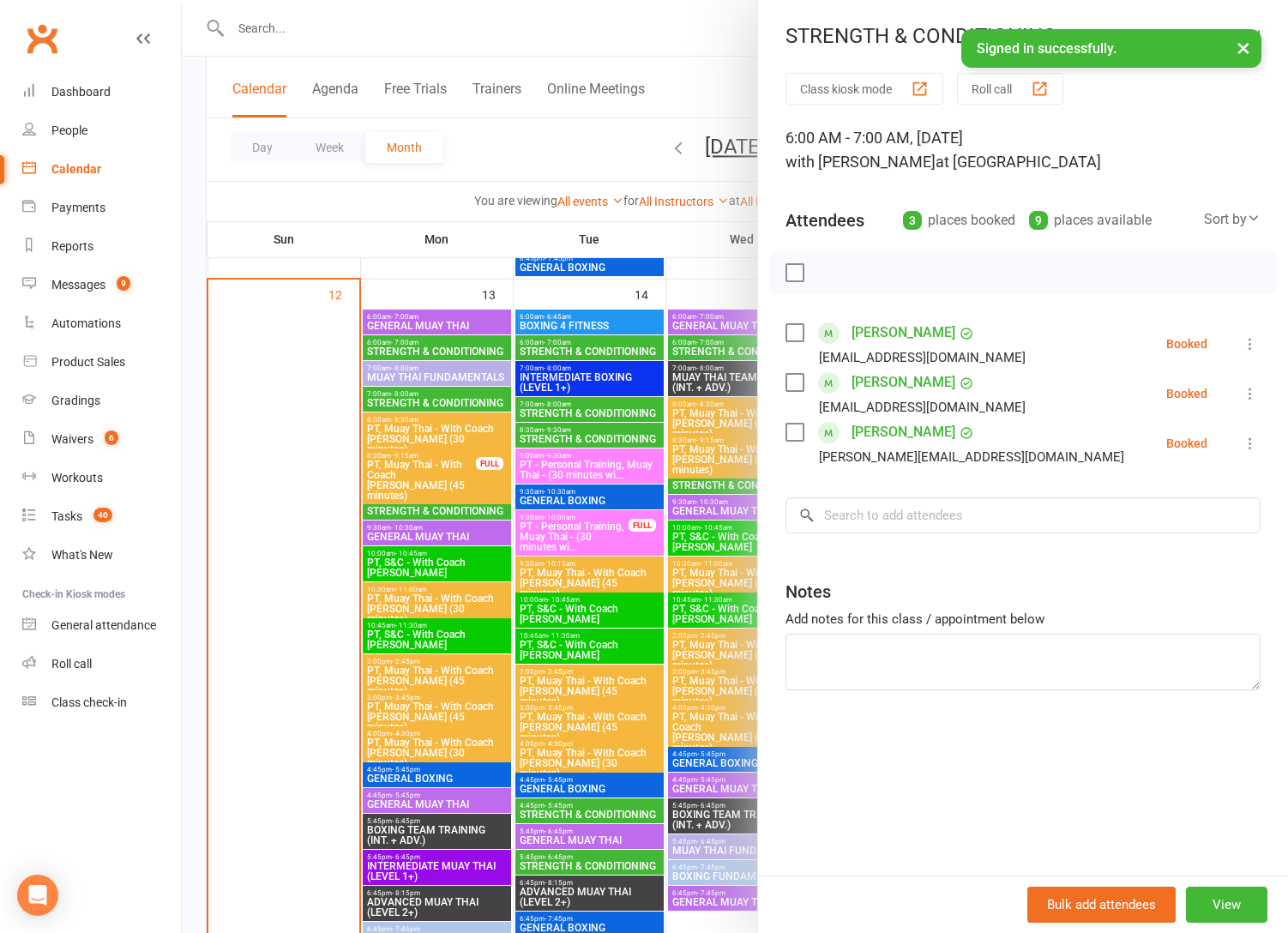
click at [714, 347] on div at bounding box center [735, 466] width 1106 height 933
